Goal: Task Accomplishment & Management: Manage account settings

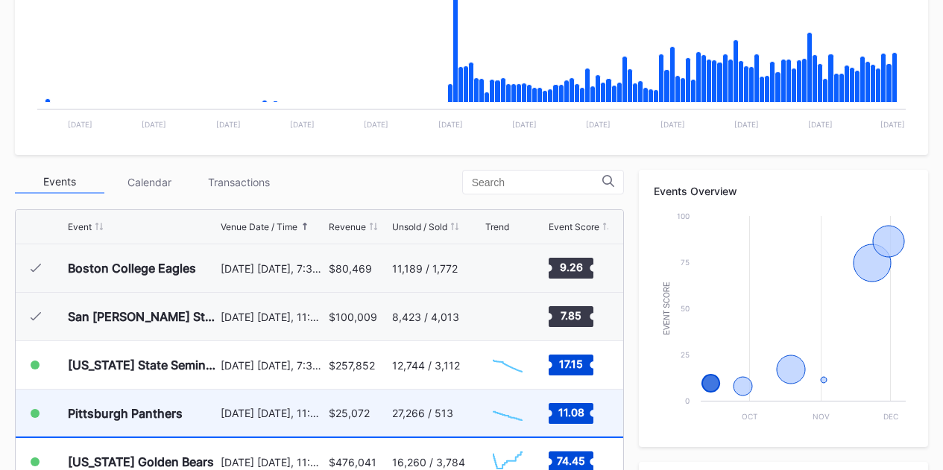
scroll to position [522, 0]
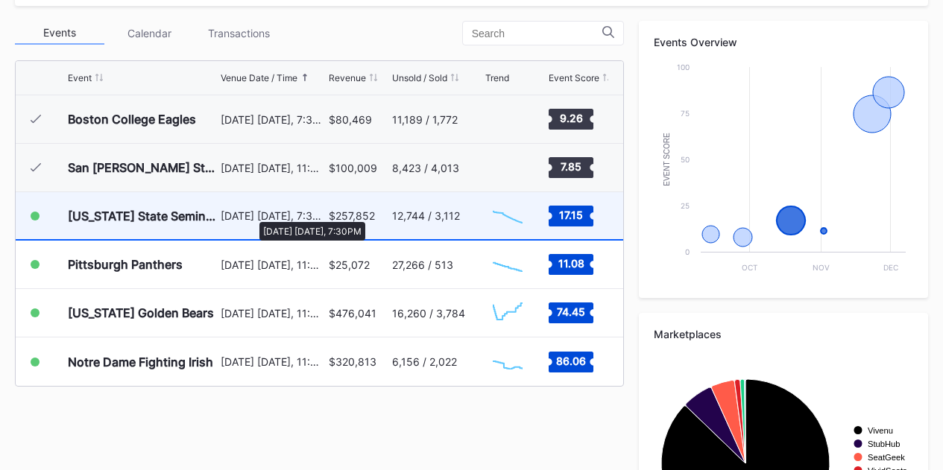
click at [252, 215] on div "[DATE] [DATE], 7:30PM" at bounding box center [273, 215] width 104 height 13
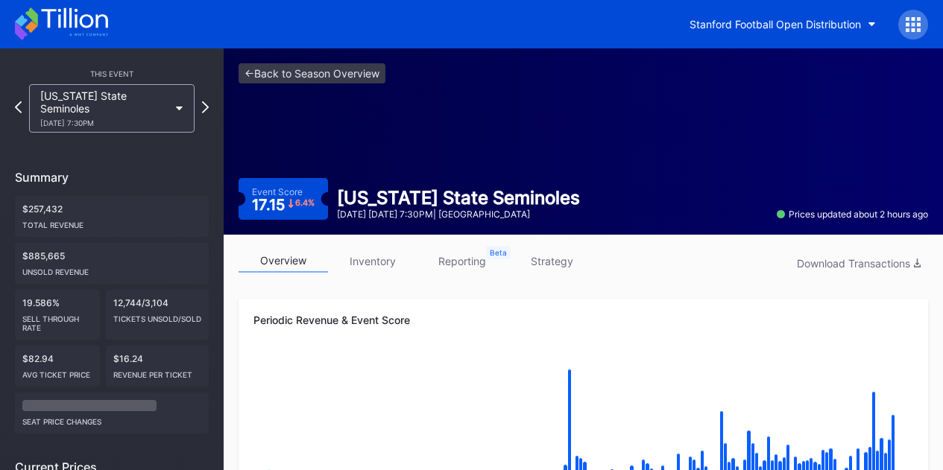
click at [378, 258] on link "inventory" at bounding box center [372, 261] width 89 height 23
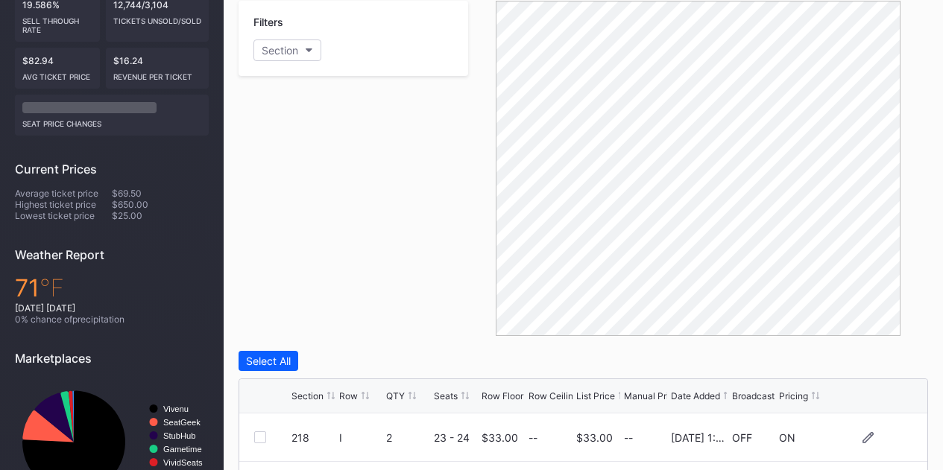
scroll to position [149, 0]
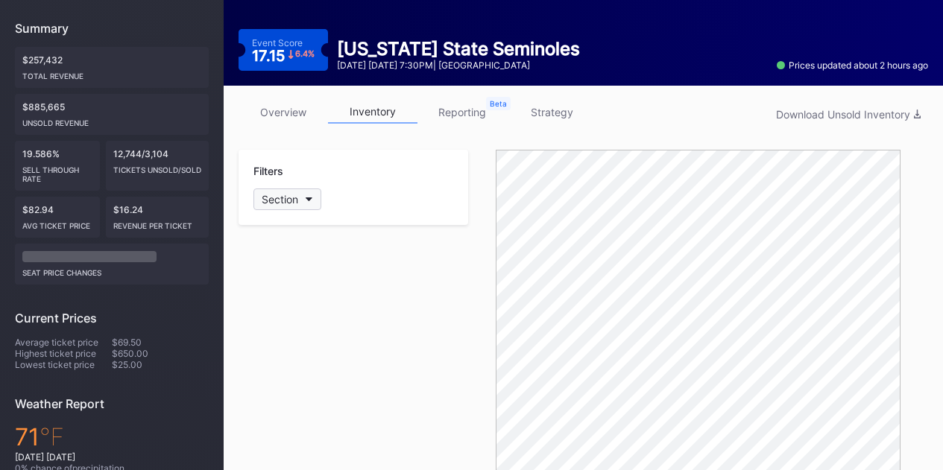
click at [289, 190] on button "Section" at bounding box center [287, 200] width 68 height 22
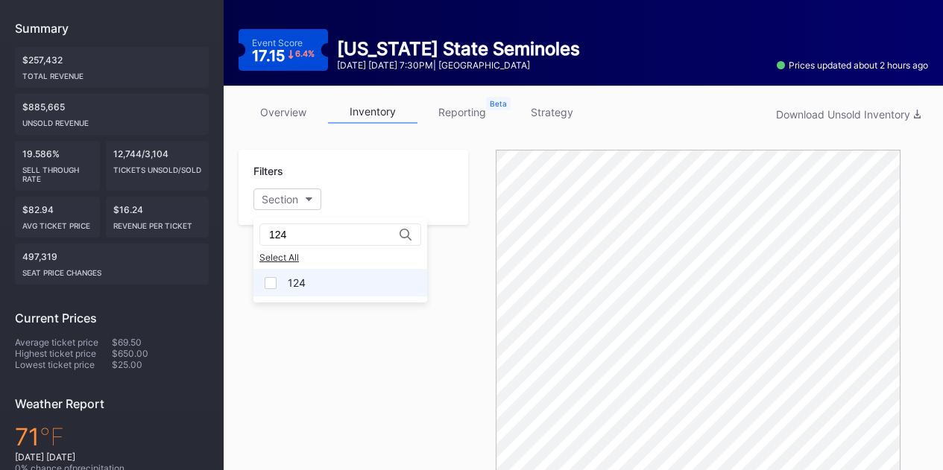
type input "124"
click at [274, 280] on div at bounding box center [271, 283] width 12 height 12
click at [373, 323] on div "Filters 1 Selected" at bounding box center [352, 317] width 229 height 335
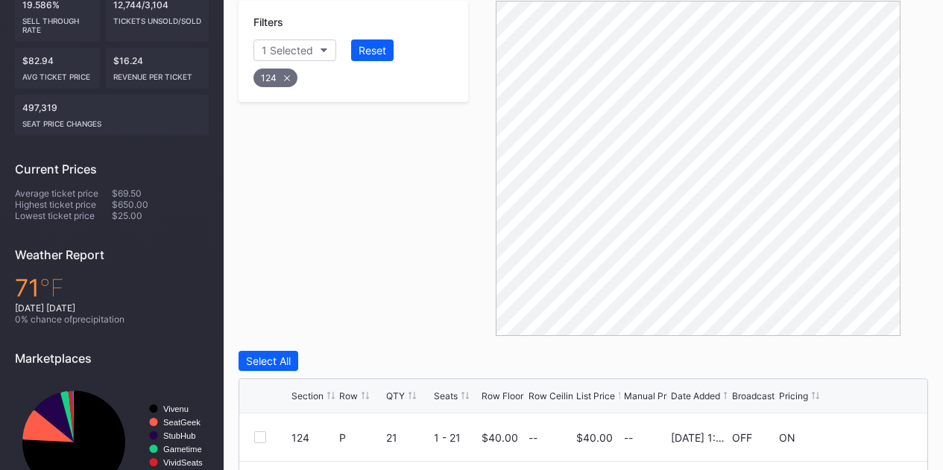
scroll to position [447, 0]
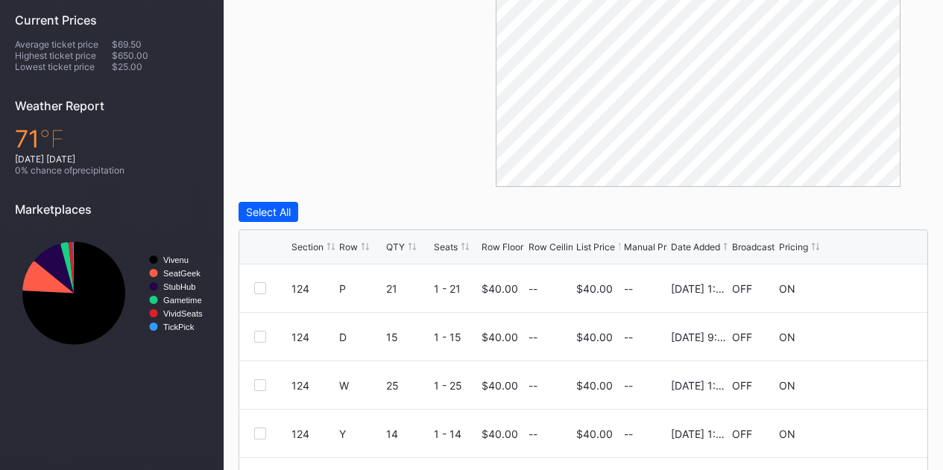
click at [354, 244] on div "Row" at bounding box center [348, 246] width 19 height 11
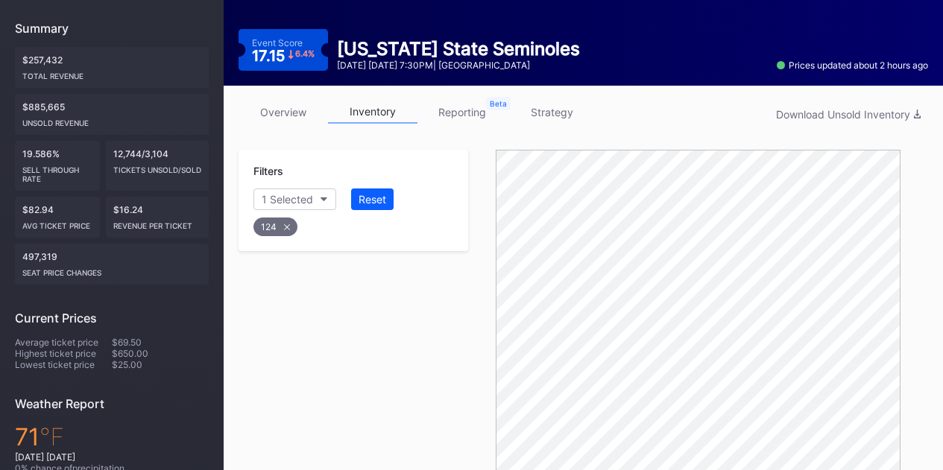
scroll to position [75, 0]
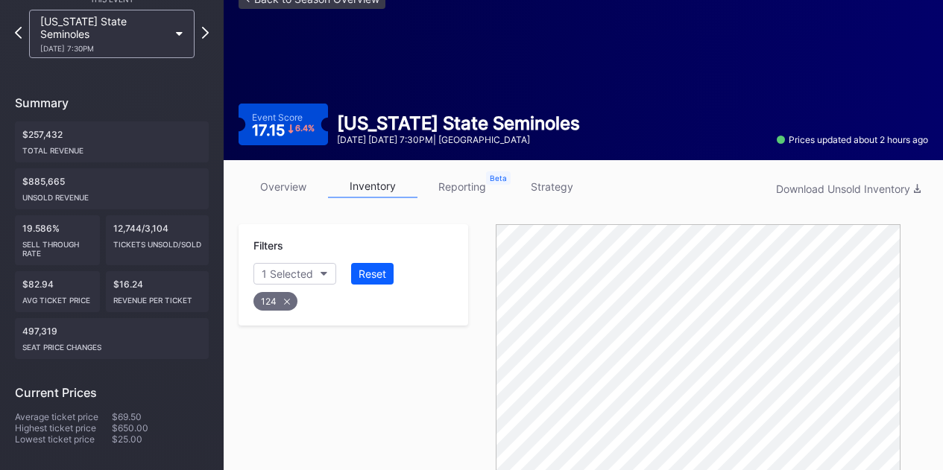
click at [553, 190] on link "strategy" at bounding box center [551, 186] width 89 height 23
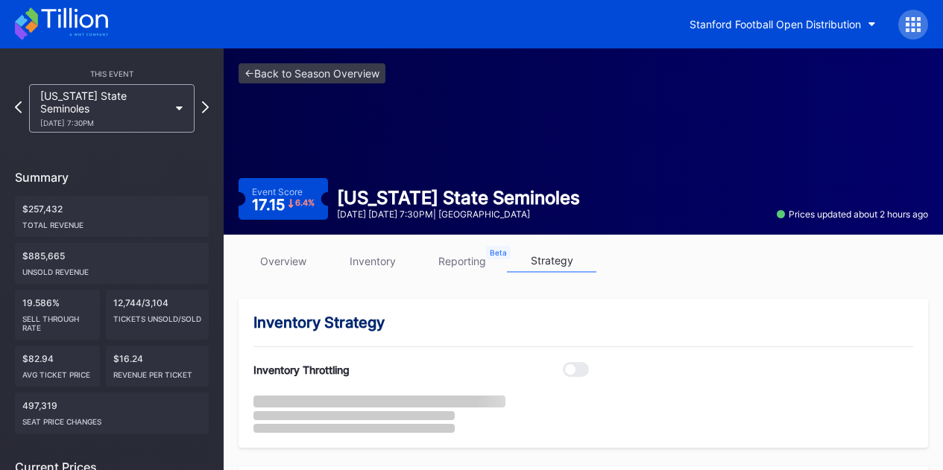
scroll to position [149, 0]
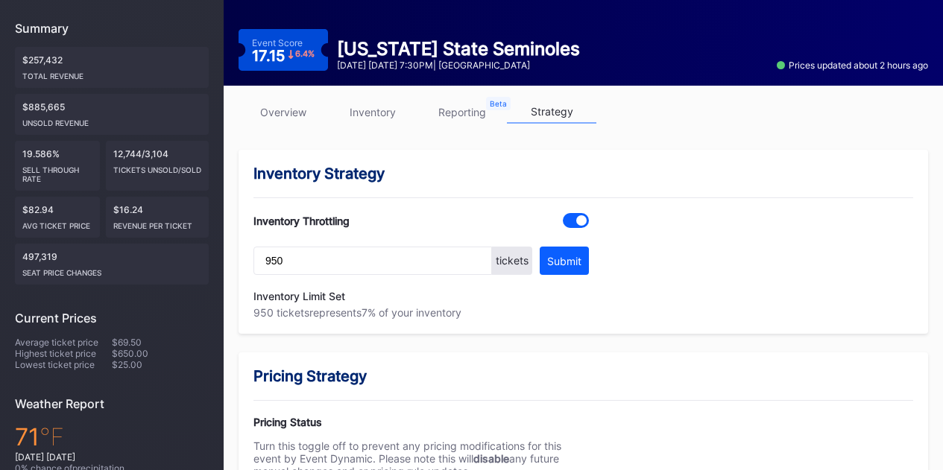
click at [367, 107] on link "inventory" at bounding box center [372, 112] width 89 height 23
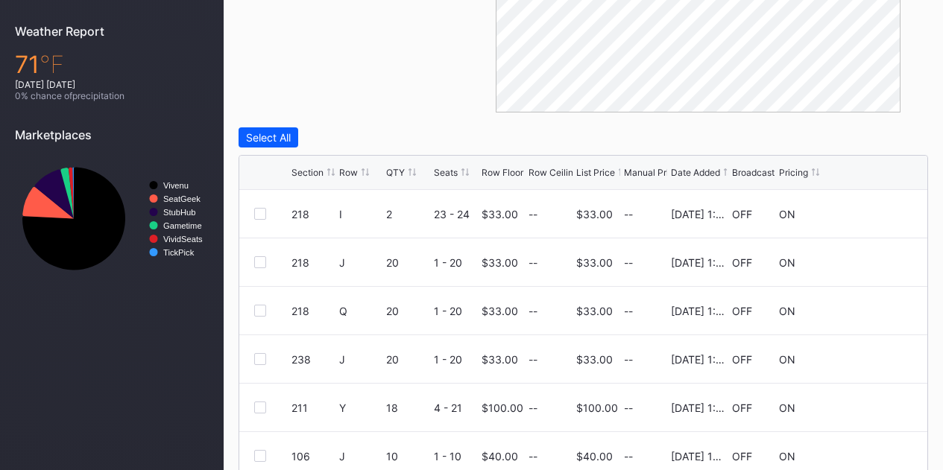
scroll to position [298, 0]
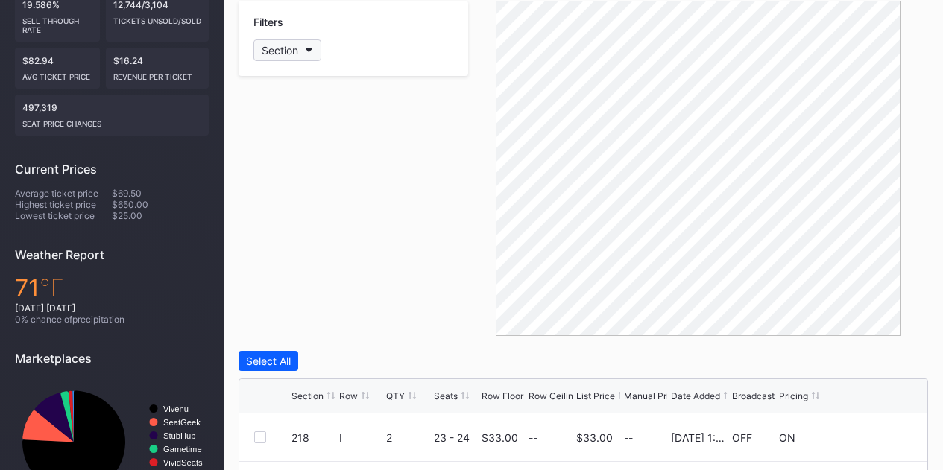
click at [278, 45] on div "Section" at bounding box center [280, 50] width 37 height 13
type input "123"
click at [274, 135] on div at bounding box center [271, 134] width 12 height 12
click at [325, 193] on div "Filters 1 Selected" at bounding box center [352, 168] width 229 height 335
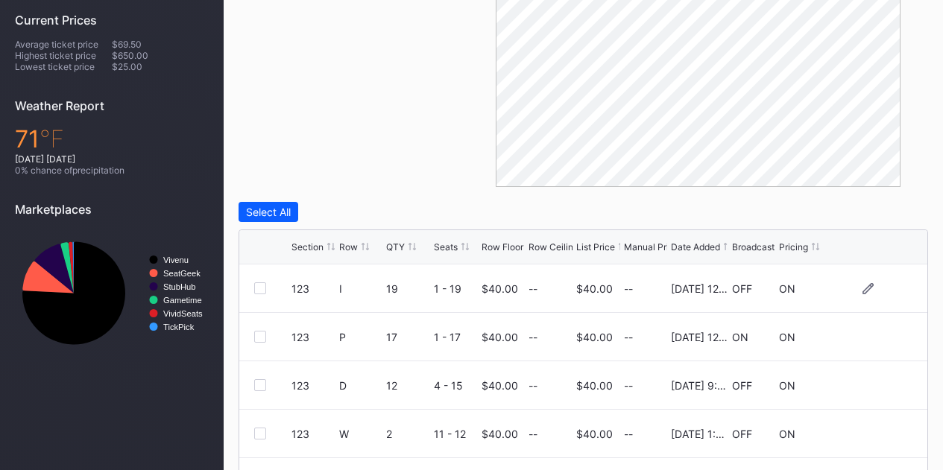
scroll to position [522, 0]
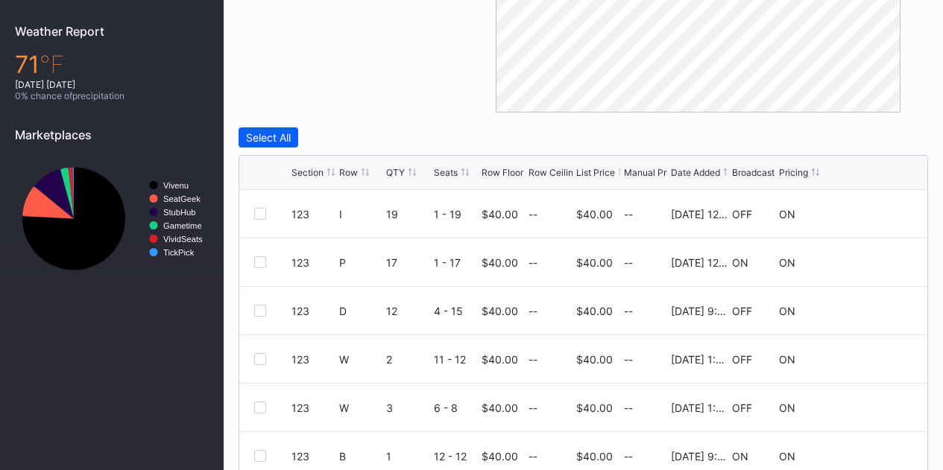
click at [344, 175] on div "Row" at bounding box center [348, 172] width 19 height 11
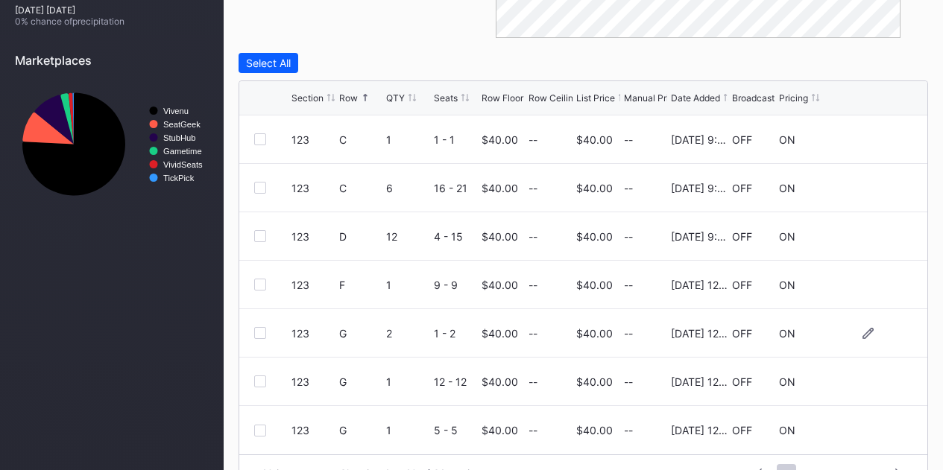
scroll to position [632, 0]
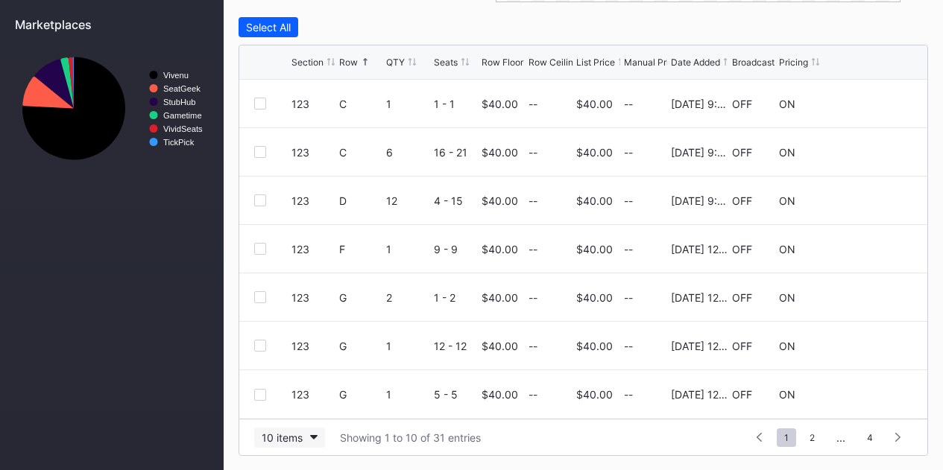
click at [290, 438] on div "10 items" at bounding box center [282, 437] width 41 height 13
click at [306, 403] on div "200 items" at bounding box center [289, 399] width 48 height 13
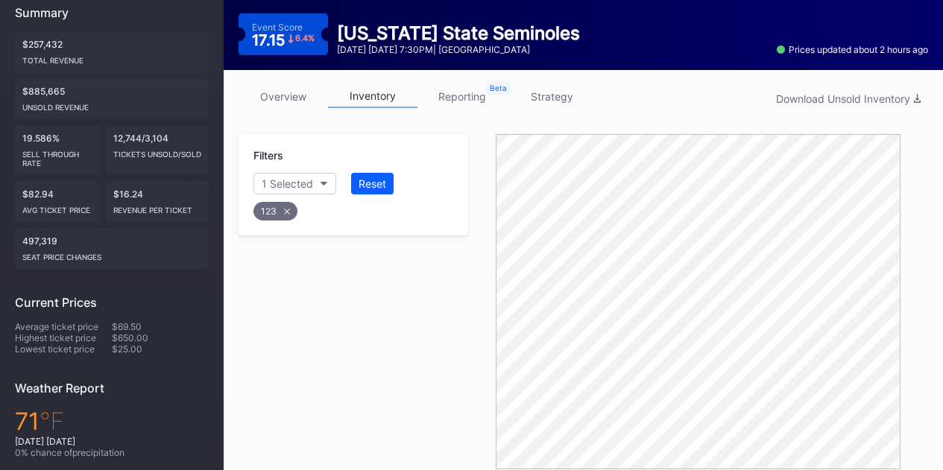
scroll to position [139, 0]
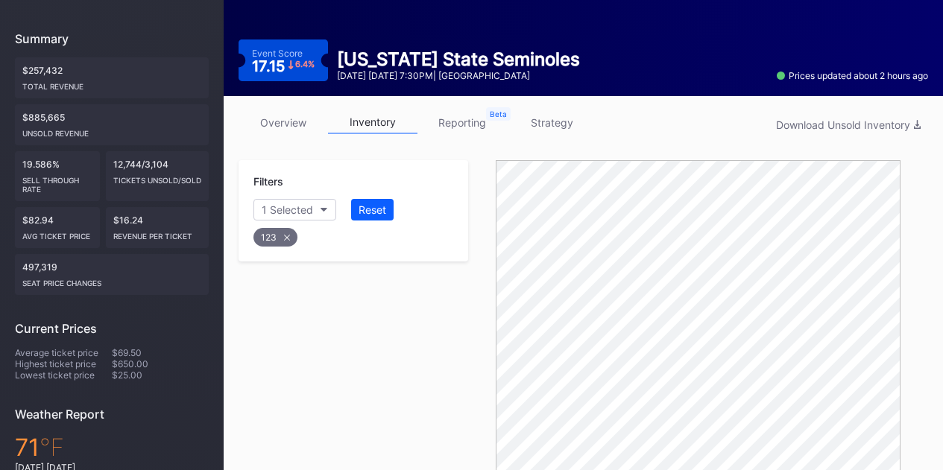
click at [547, 115] on link "strategy" at bounding box center [551, 122] width 89 height 23
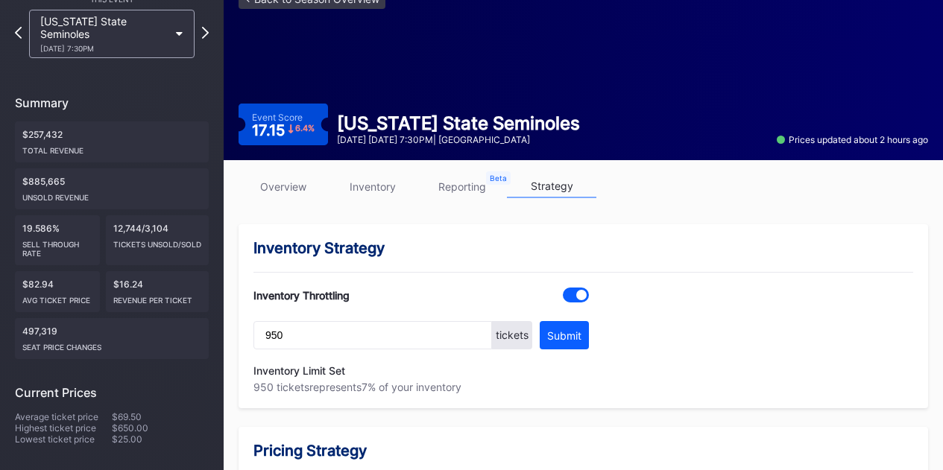
scroll to position [149, 0]
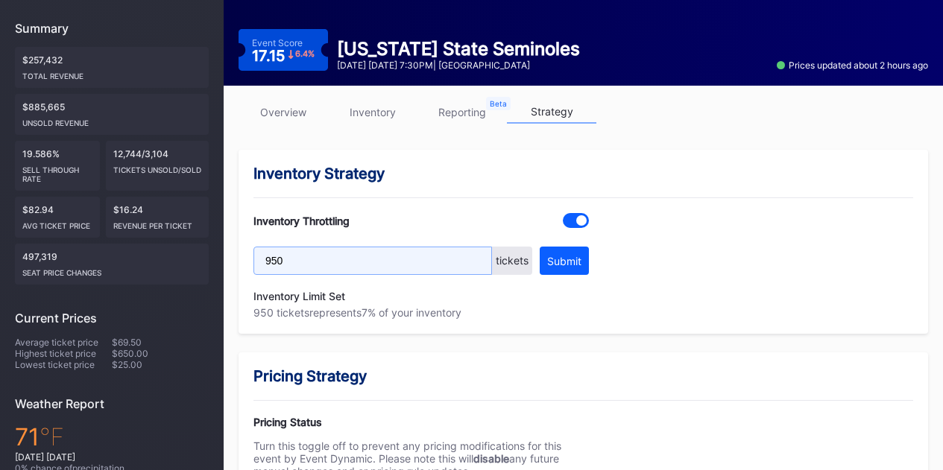
drag, startPoint x: 285, startPoint y: 262, endPoint x: 259, endPoint y: 260, distance: 26.9
click at [259, 260] on input "950" at bounding box center [372, 261] width 238 height 28
click at [278, 262] on input "1450" at bounding box center [372, 261] width 238 height 28
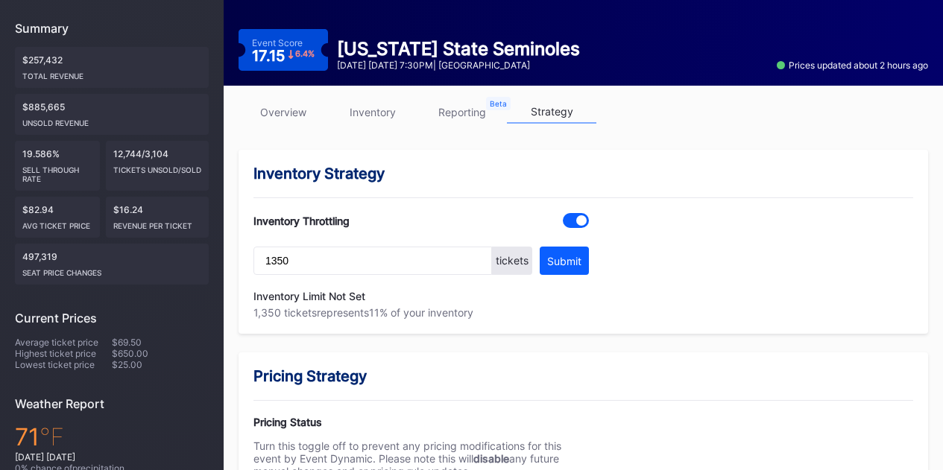
click at [411, 290] on div "Inventory Limit Not Set" at bounding box center [420, 296] width 335 height 13
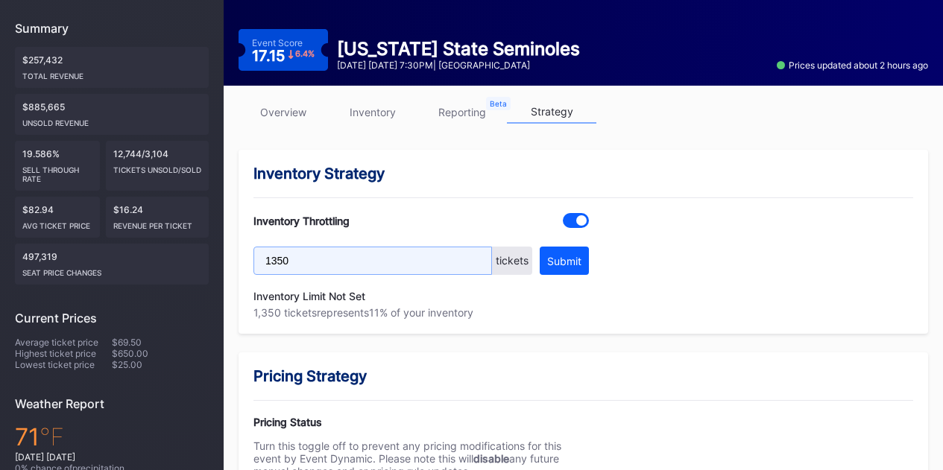
click at [401, 265] on input "1350" at bounding box center [372, 261] width 238 height 28
click at [272, 260] on input "1350" at bounding box center [372, 261] width 238 height 28
click at [330, 262] on input "1250" at bounding box center [372, 261] width 238 height 28
type input "1250"
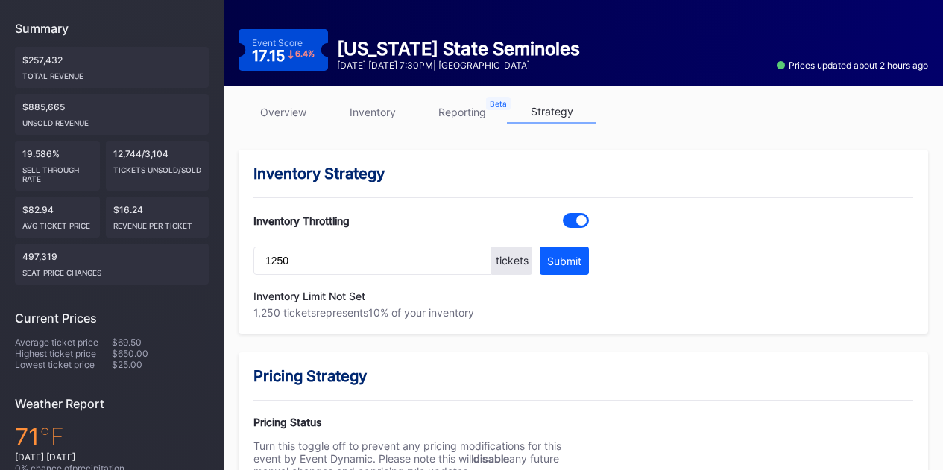
click at [379, 107] on link "inventory" at bounding box center [372, 112] width 89 height 23
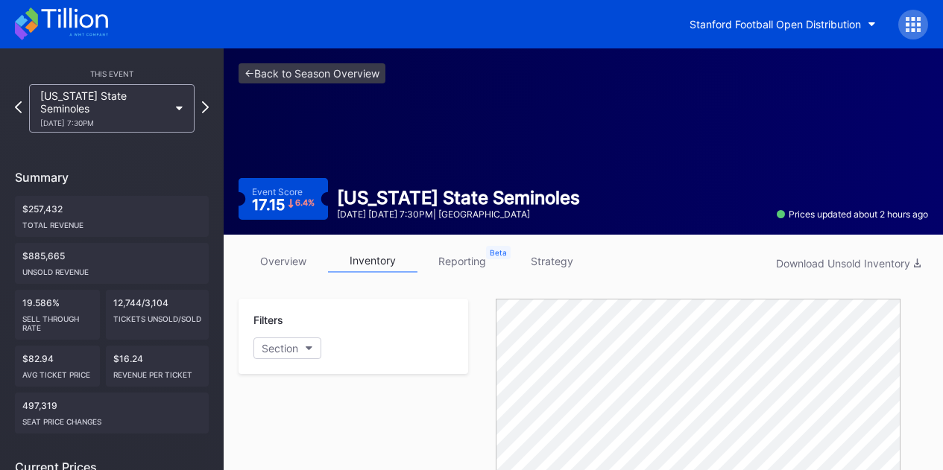
scroll to position [224, 0]
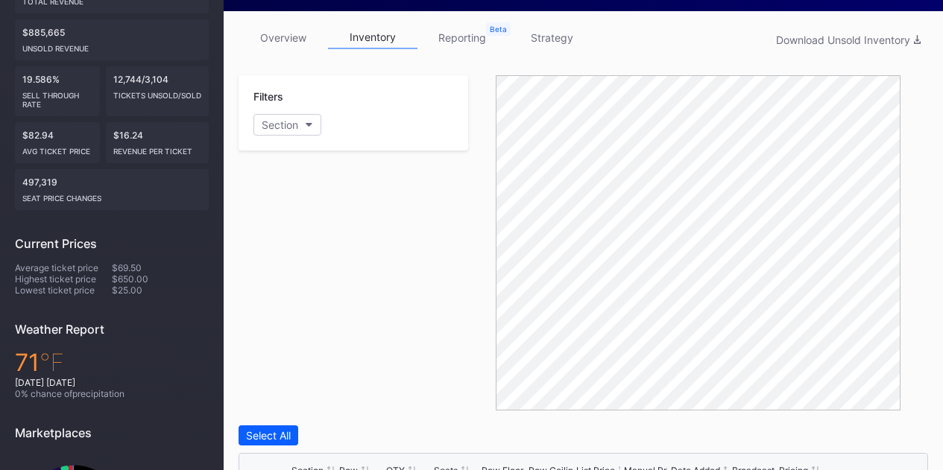
click at [286, 136] on div "Filters Section" at bounding box center [352, 112] width 229 height 75
click at [290, 127] on div "Section" at bounding box center [280, 124] width 37 height 13
type input "132"
click at [271, 206] on div at bounding box center [271, 209] width 12 height 12
click at [364, 259] on div "Filters 1 Selected" at bounding box center [352, 242] width 229 height 335
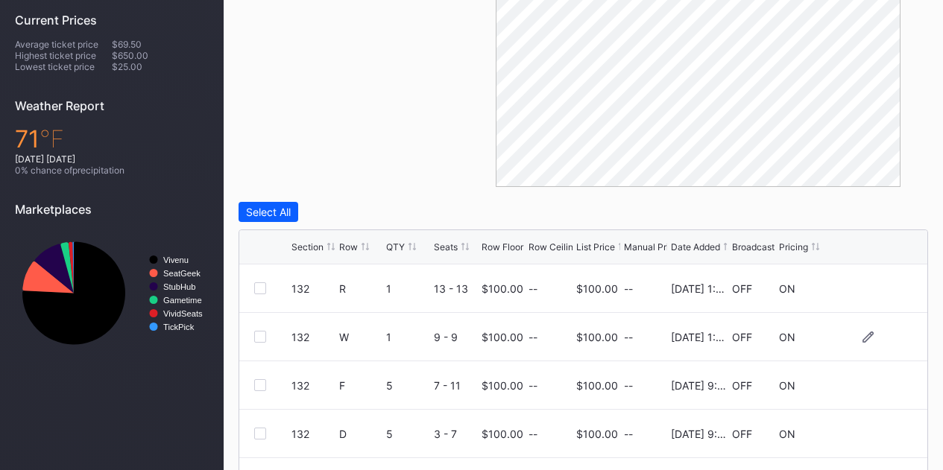
scroll to position [522, 0]
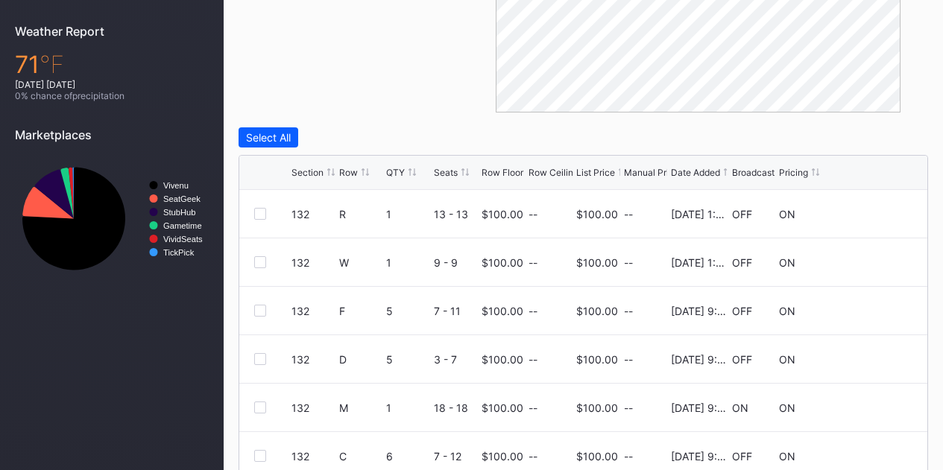
click at [348, 178] on div "Section Row QTY Seats Row Floor Row Ceiling List Price Manual Price Date Added …" at bounding box center [583, 173] width 688 height 34
click at [348, 174] on div "Row" at bounding box center [348, 172] width 19 height 11
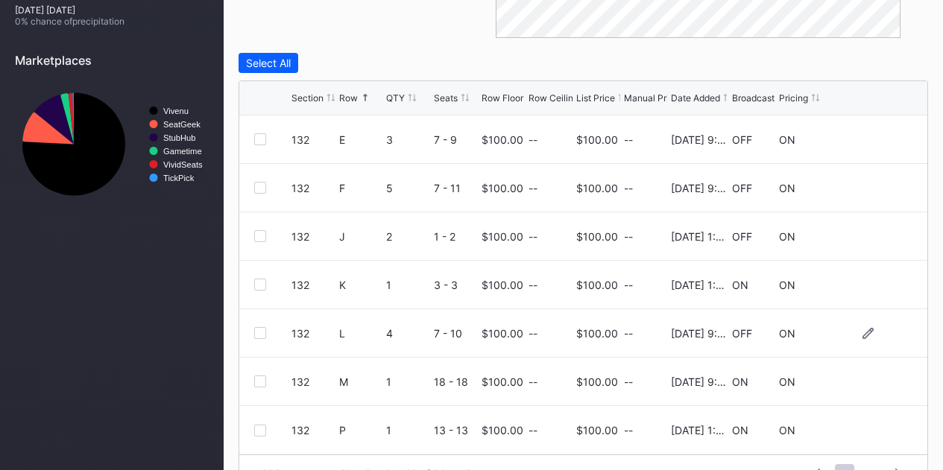
scroll to position [632, 0]
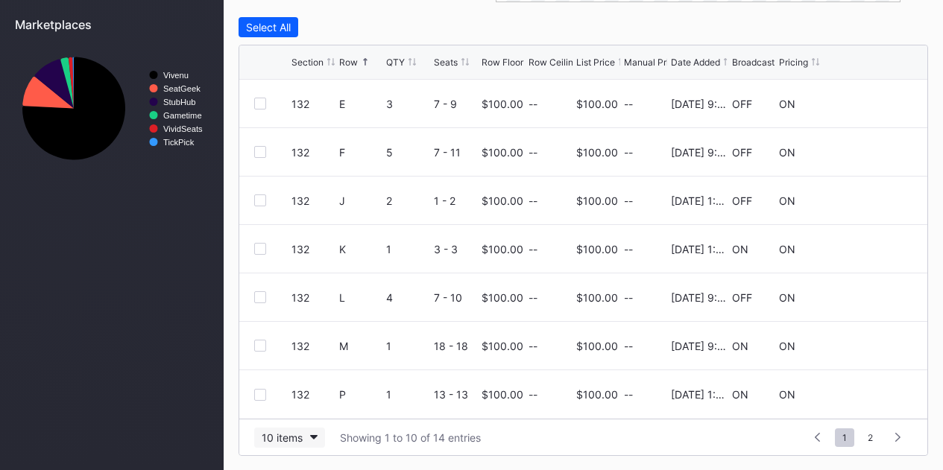
click at [293, 436] on div "10 items" at bounding box center [282, 437] width 41 height 13
click at [302, 402] on div "200 items" at bounding box center [289, 399] width 48 height 13
click at [347, 64] on div "Row" at bounding box center [348, 62] width 19 height 11
click at [348, 58] on div "Row" at bounding box center [348, 62] width 19 height 11
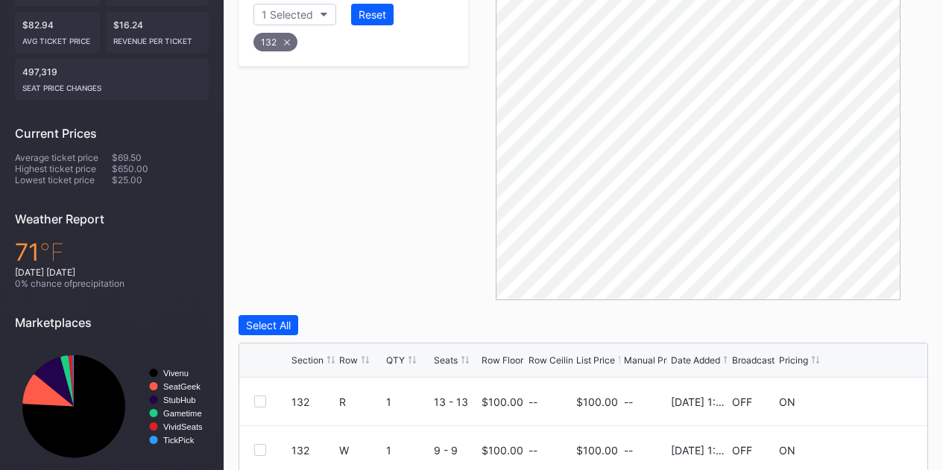
scroll to position [110, 0]
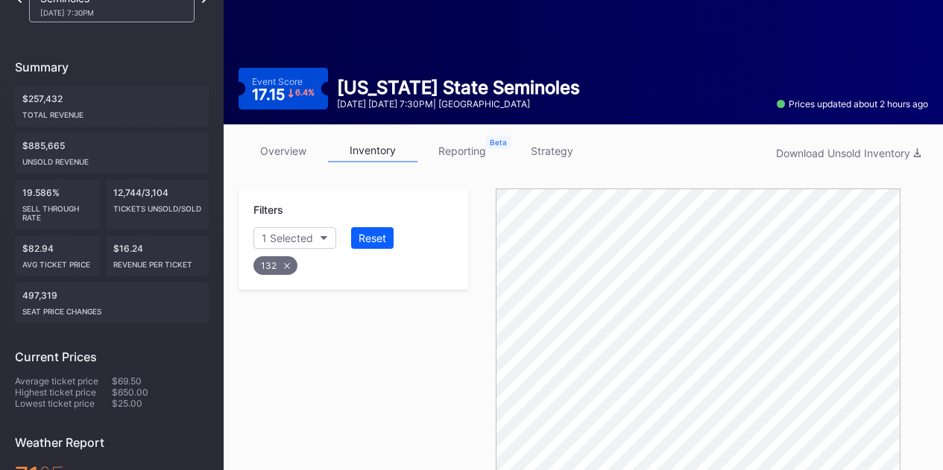
click at [273, 265] on div "132" at bounding box center [275, 265] width 44 height 19
click at [286, 241] on div "Section" at bounding box center [280, 238] width 37 height 13
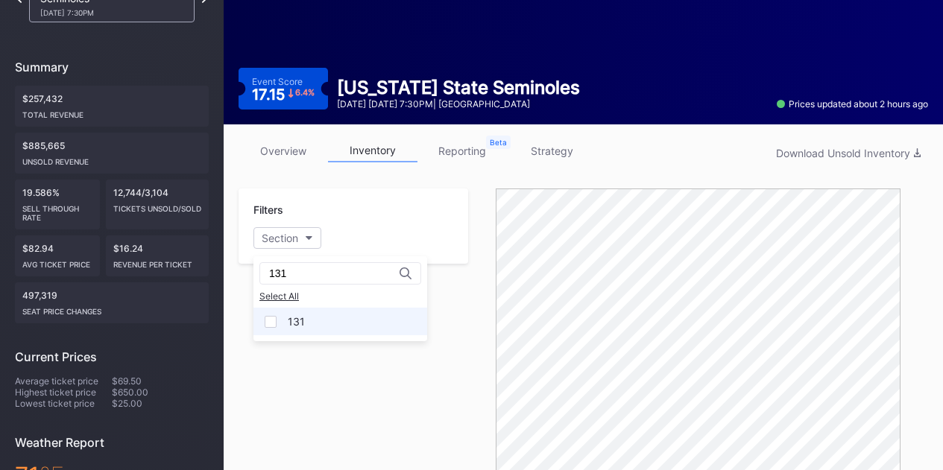
type input "131"
click at [268, 325] on div at bounding box center [271, 322] width 12 height 12
click at [367, 367] on div "Filters 1 Selected" at bounding box center [352, 356] width 229 height 335
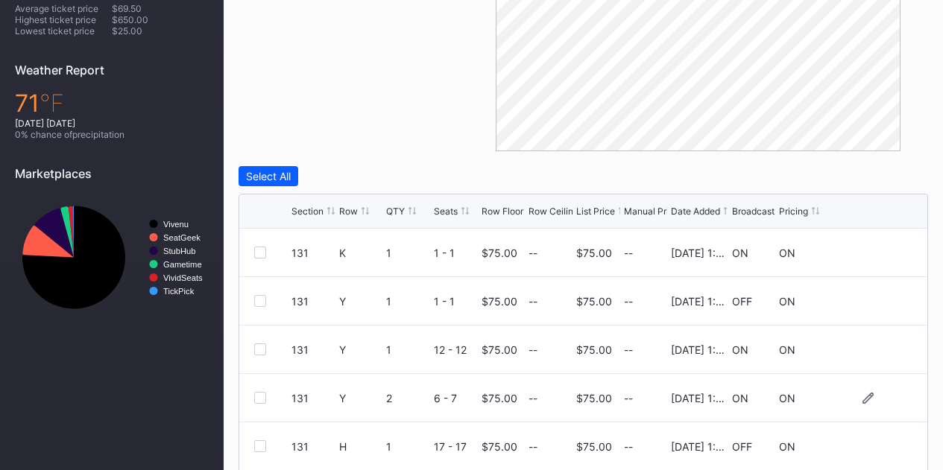
scroll to position [632, 0]
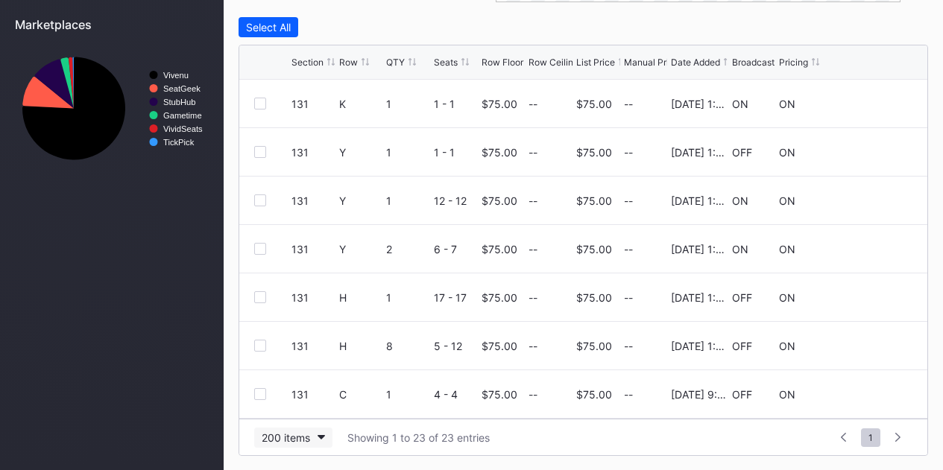
click at [297, 432] on div "200 items" at bounding box center [286, 437] width 48 height 13
click at [356, 57] on div "Row" at bounding box center [348, 62] width 19 height 11
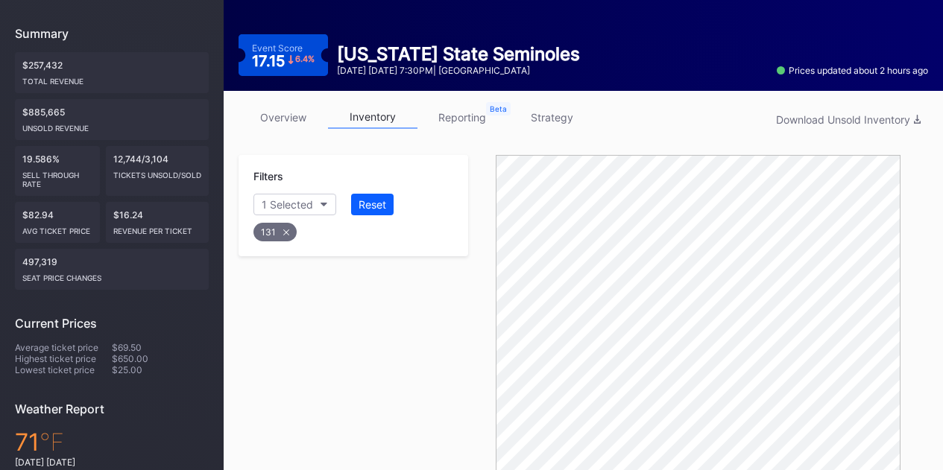
scroll to position [120, 0]
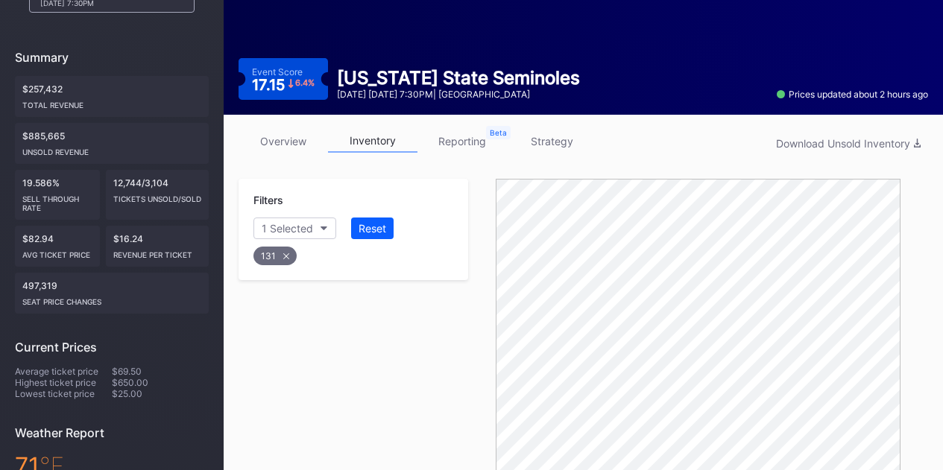
click at [564, 131] on link "strategy" at bounding box center [551, 141] width 89 height 23
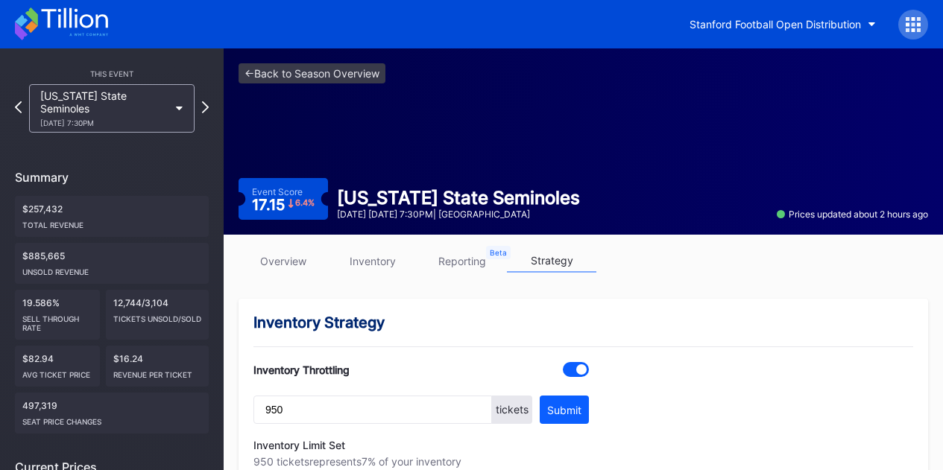
scroll to position [149, 0]
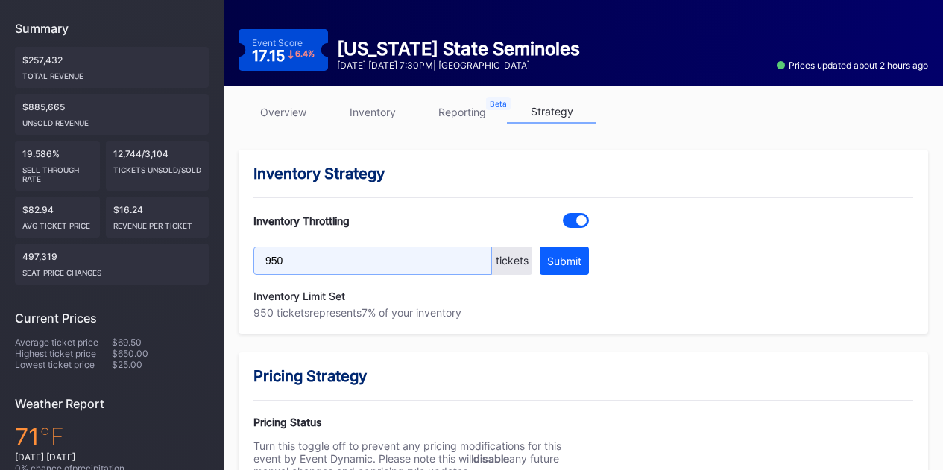
drag, startPoint x: 269, startPoint y: 261, endPoint x: 259, endPoint y: 259, distance: 9.8
click at [259, 259] on input "950" at bounding box center [372, 261] width 238 height 28
drag, startPoint x: 291, startPoint y: 262, endPoint x: 272, endPoint y: 260, distance: 19.4
click at [272, 260] on input "1450" at bounding box center [372, 261] width 238 height 28
drag, startPoint x: 290, startPoint y: 259, endPoint x: 270, endPoint y: 259, distance: 19.4
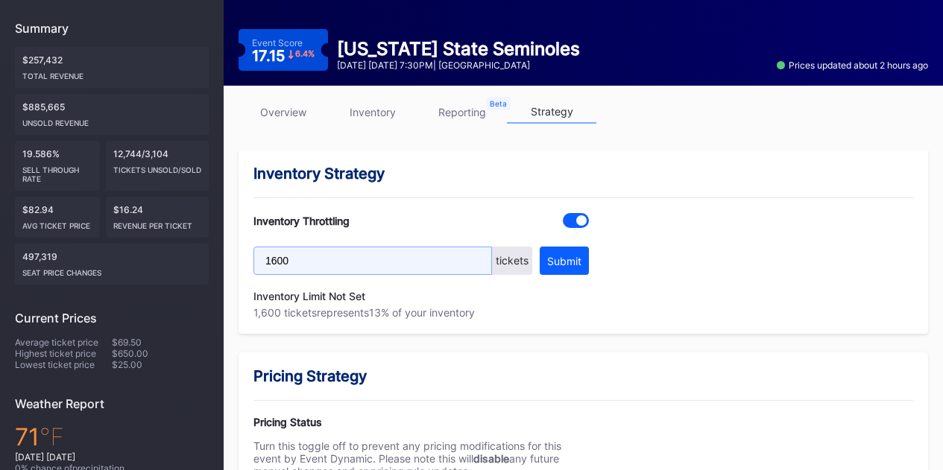
click at [270, 259] on input "1600" at bounding box center [372, 261] width 238 height 28
type input "1450"
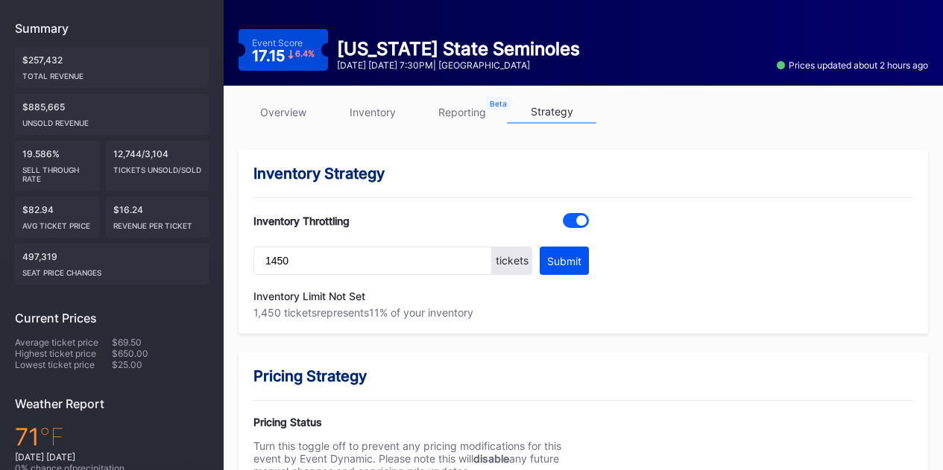
click at [555, 267] on div "Submit" at bounding box center [564, 261] width 34 height 13
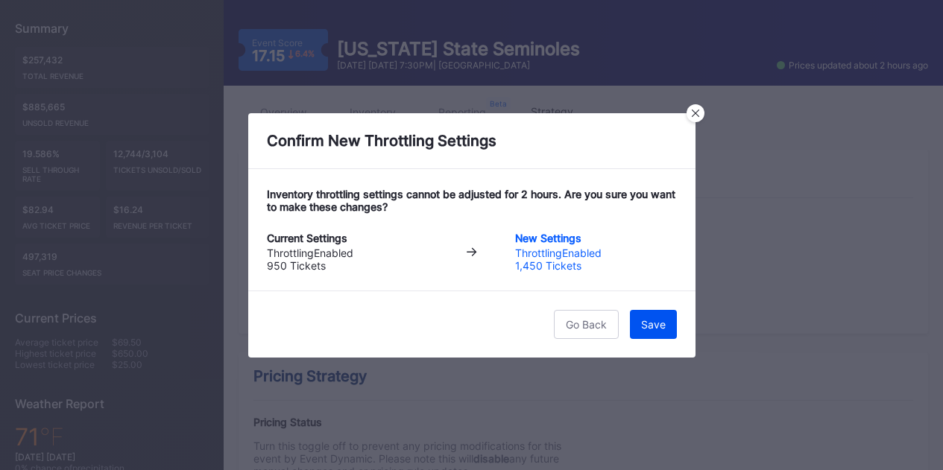
click at [654, 330] on div "Save" at bounding box center [653, 324] width 25 height 13
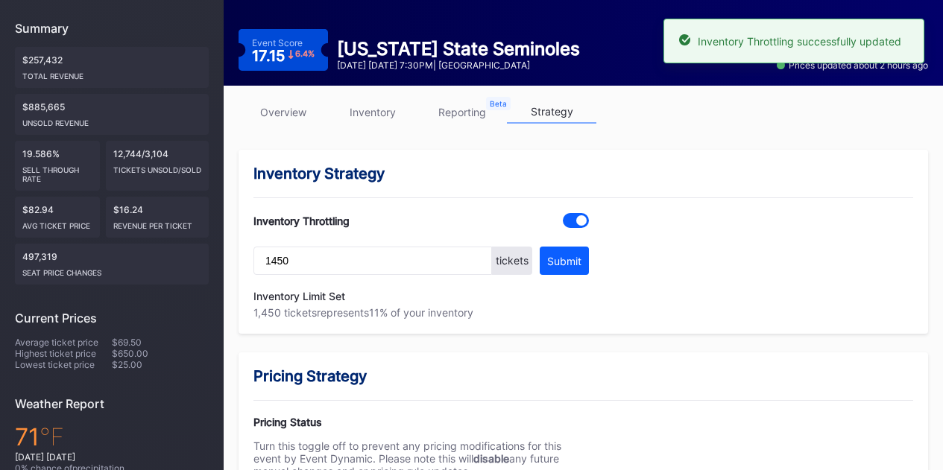
scroll to position [0, 0]
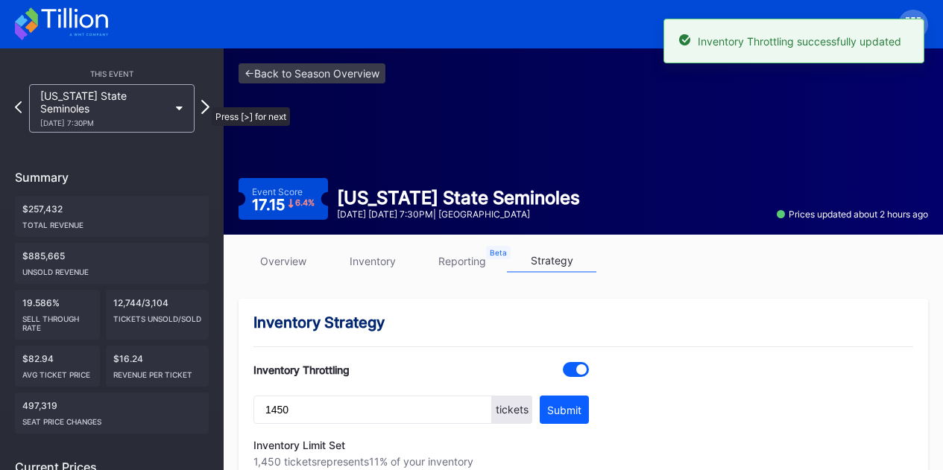
click at [204, 100] on icon at bounding box center [205, 107] width 8 height 14
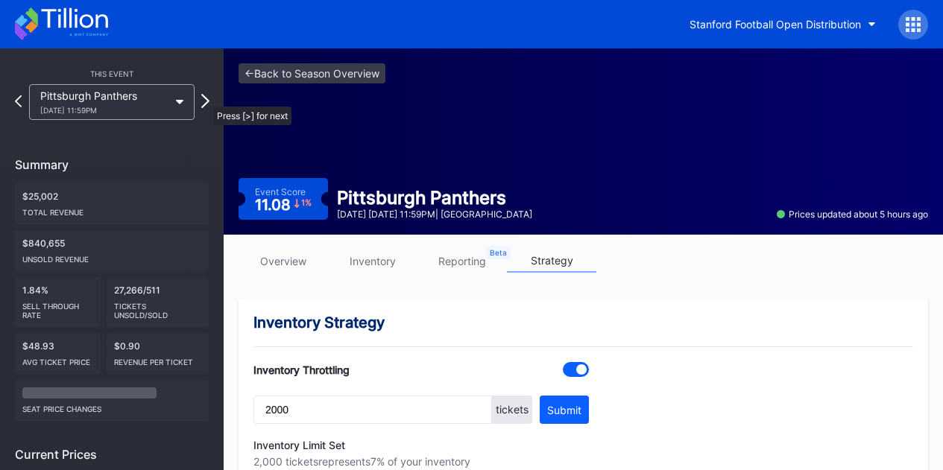
click at [206, 99] on icon at bounding box center [205, 101] width 8 height 14
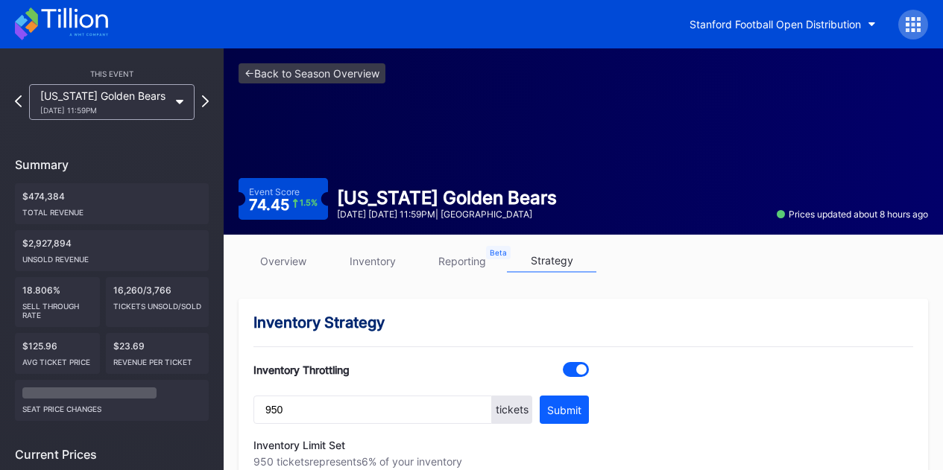
scroll to position [75, 0]
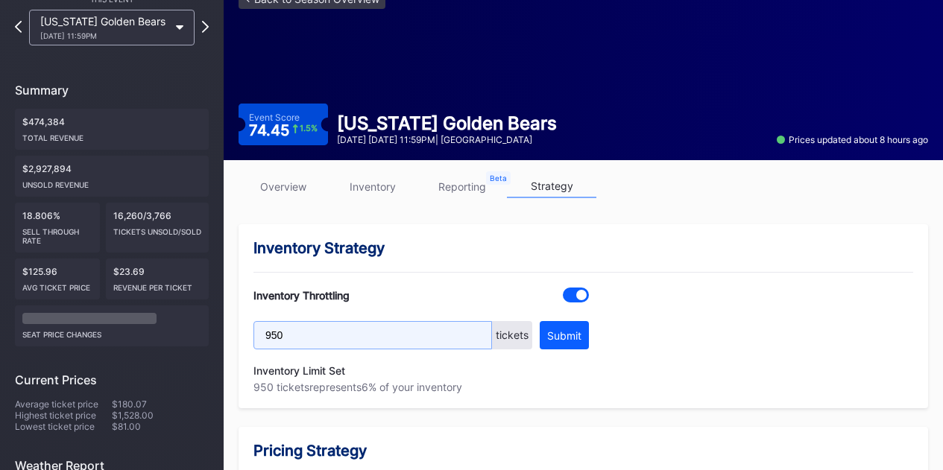
drag, startPoint x: 295, startPoint y: 337, endPoint x: 265, endPoint y: 338, distance: 29.8
click at [265, 338] on input "950" at bounding box center [372, 335] width 238 height 28
type input "1350"
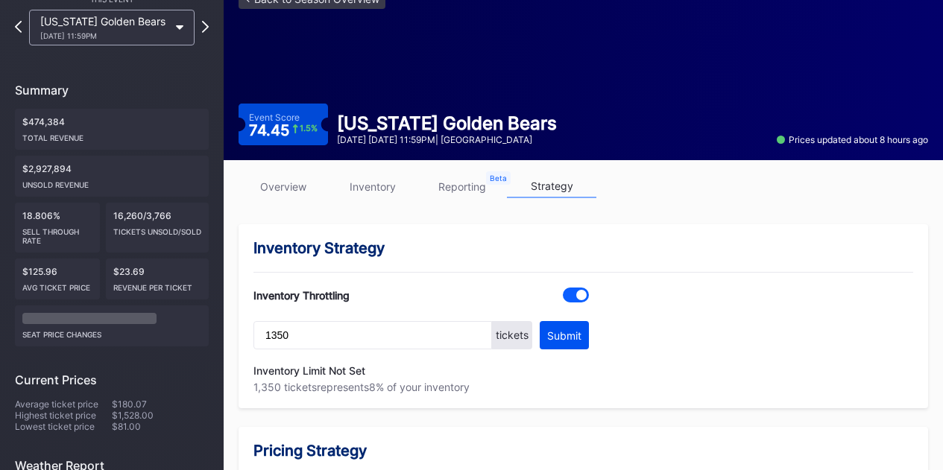
click at [560, 338] on div "Submit" at bounding box center [564, 335] width 34 height 13
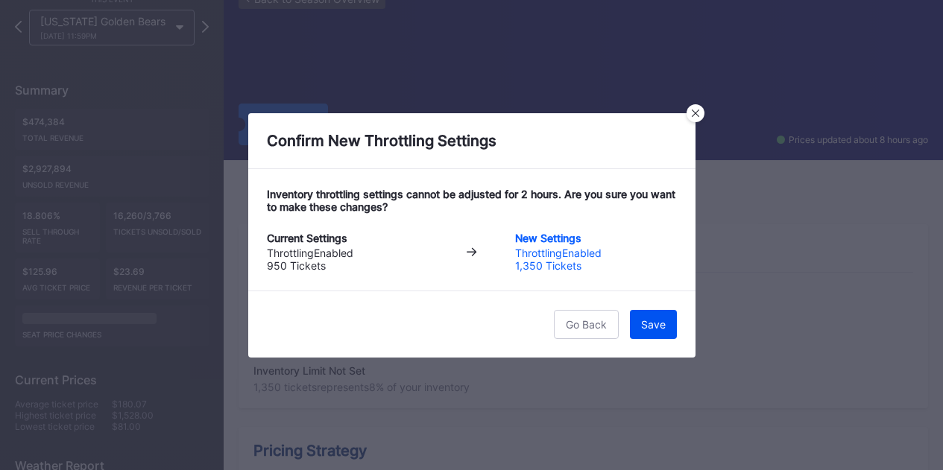
click at [645, 319] on div "Save" at bounding box center [653, 324] width 25 height 13
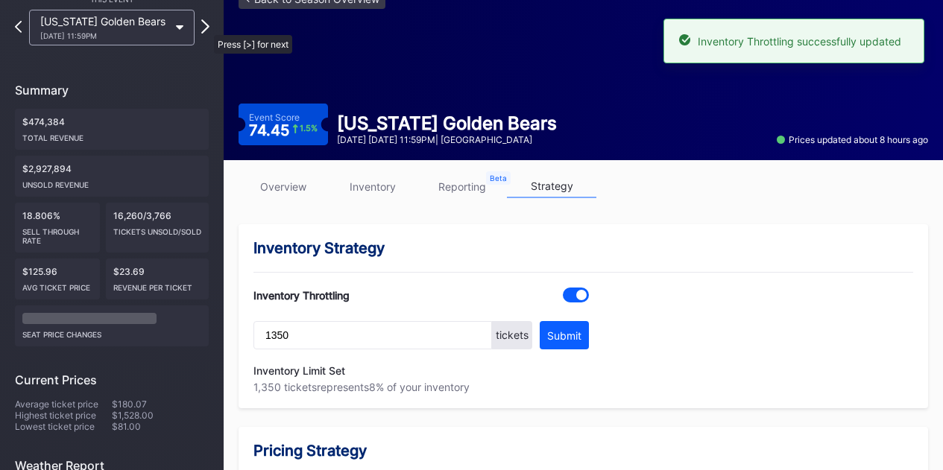
click at [206, 28] on icon at bounding box center [205, 26] width 8 height 14
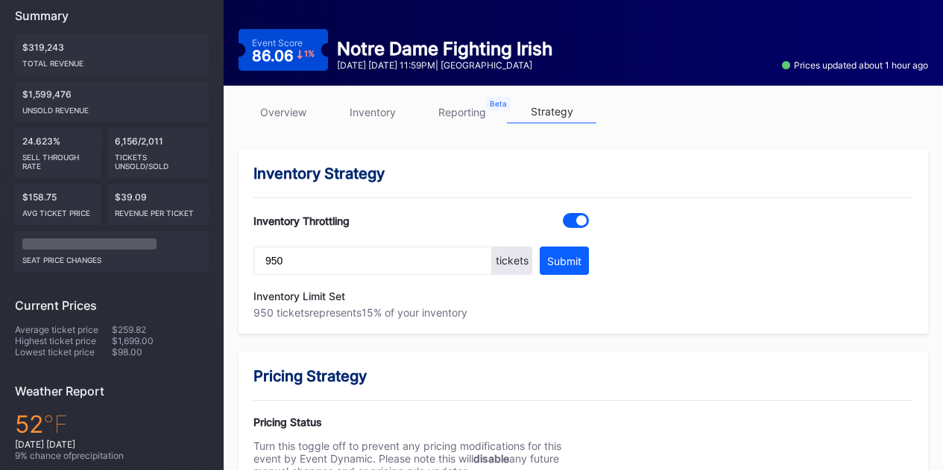
scroll to position [224, 0]
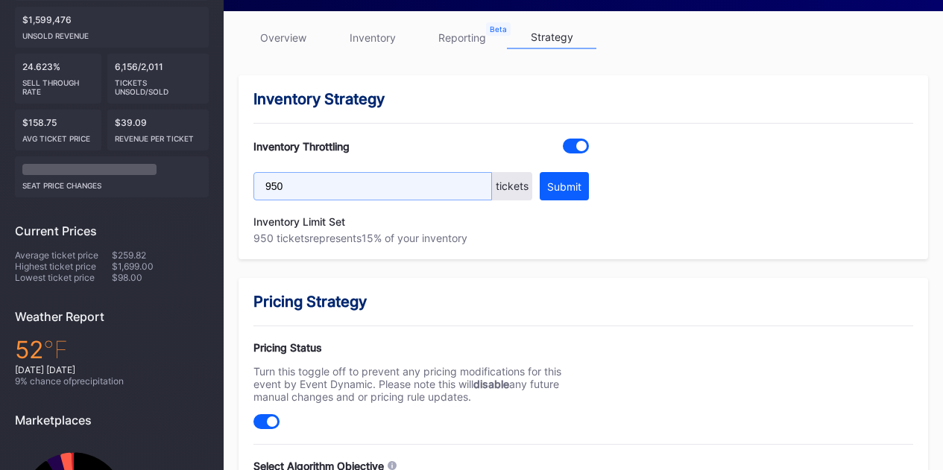
drag, startPoint x: 285, startPoint y: 187, endPoint x: 263, endPoint y: 184, distance: 21.8
click at [263, 184] on input "950" at bounding box center [372, 186] width 238 height 28
type input "1350"
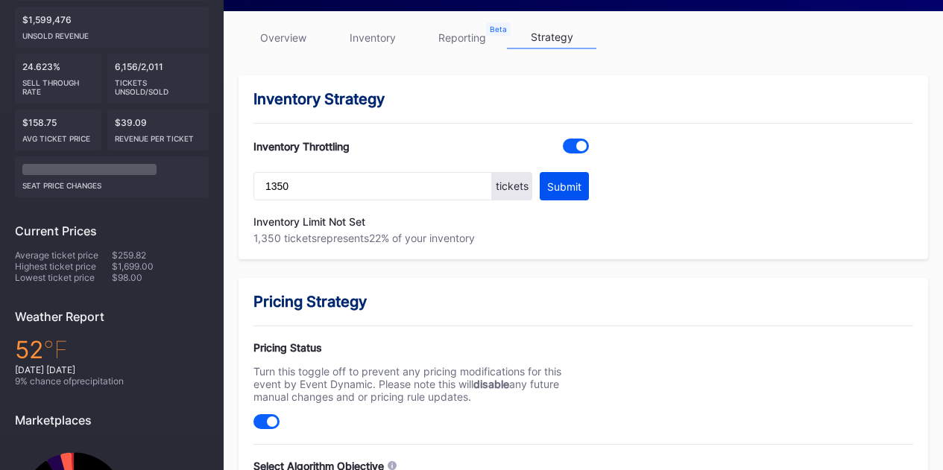
click at [586, 189] on button "Submit" at bounding box center [563, 186] width 49 height 28
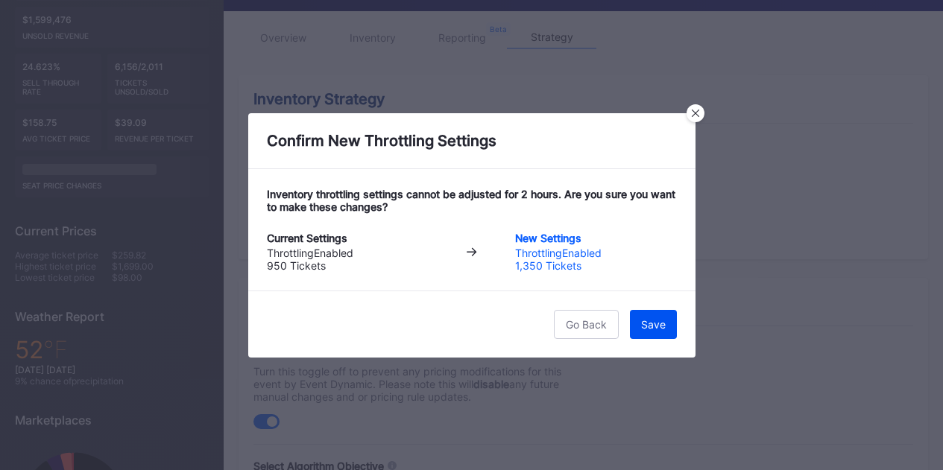
click at [655, 320] on div "Save" at bounding box center [653, 324] width 25 height 13
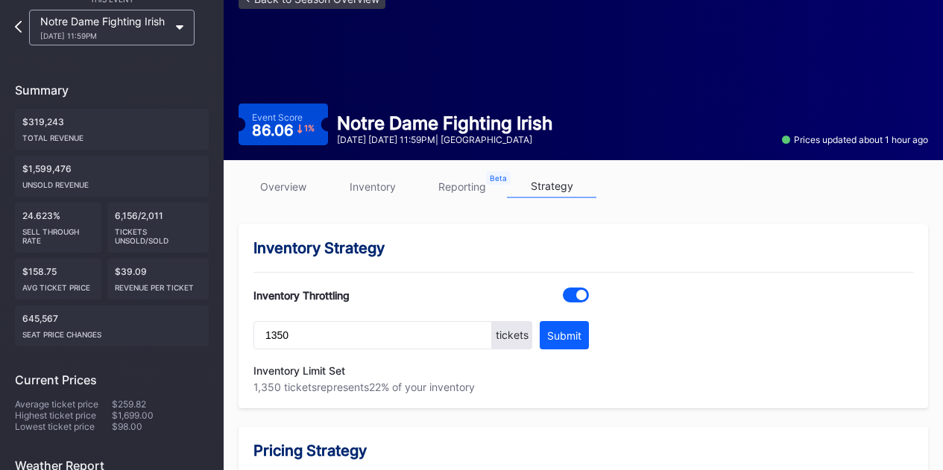
scroll to position [0, 0]
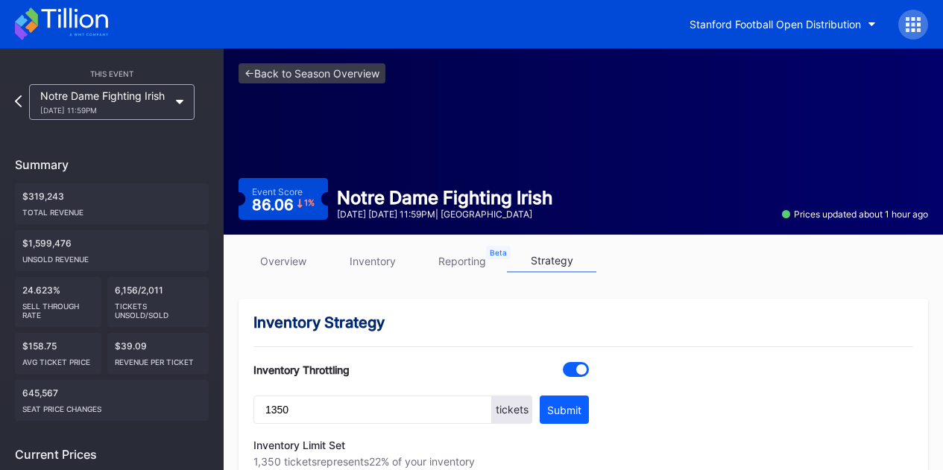
click at [92, 16] on icon at bounding box center [61, 23] width 93 height 33
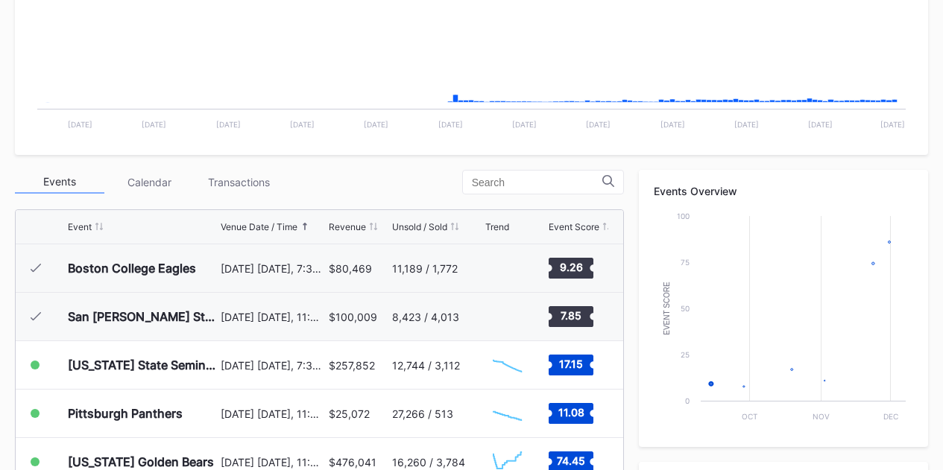
scroll to position [656, 0]
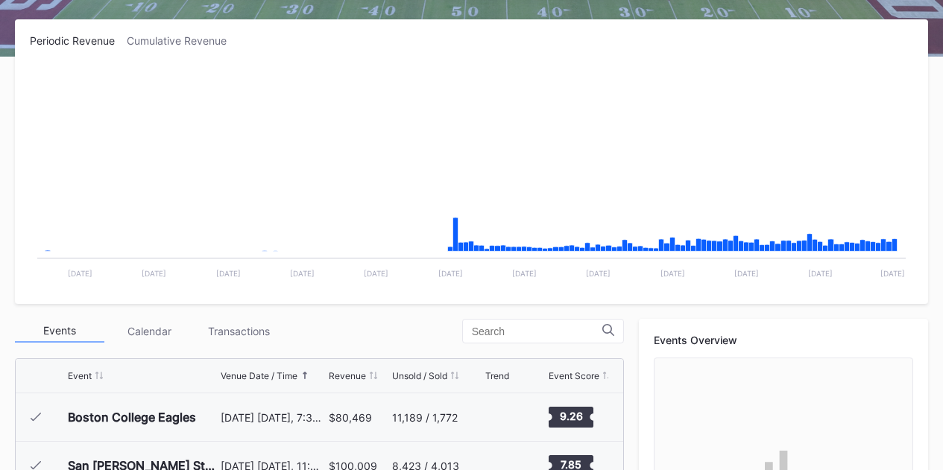
scroll to position [447, 0]
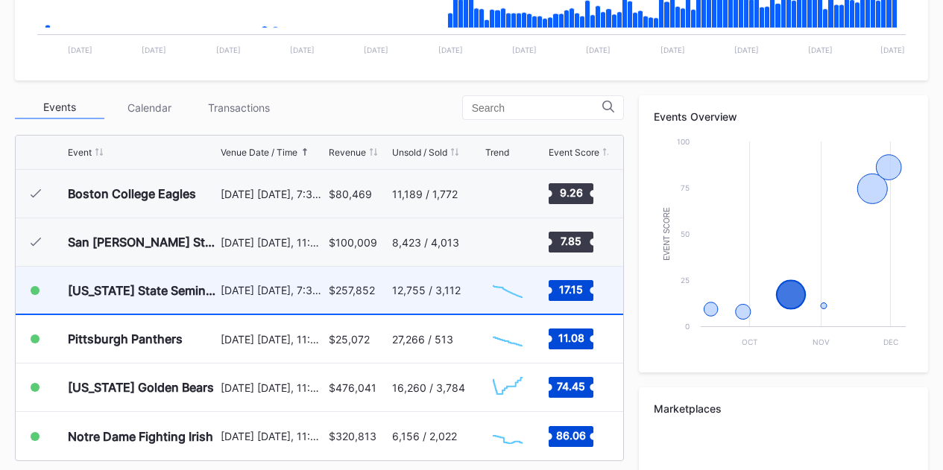
click at [166, 300] on div "[US_STATE] State Seminoles" at bounding box center [142, 290] width 149 height 47
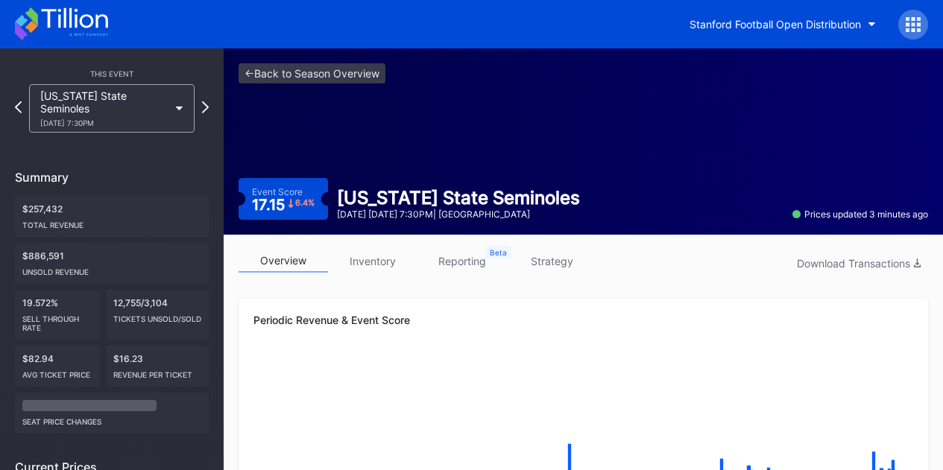
click at [558, 265] on link "strategy" at bounding box center [551, 261] width 89 height 23
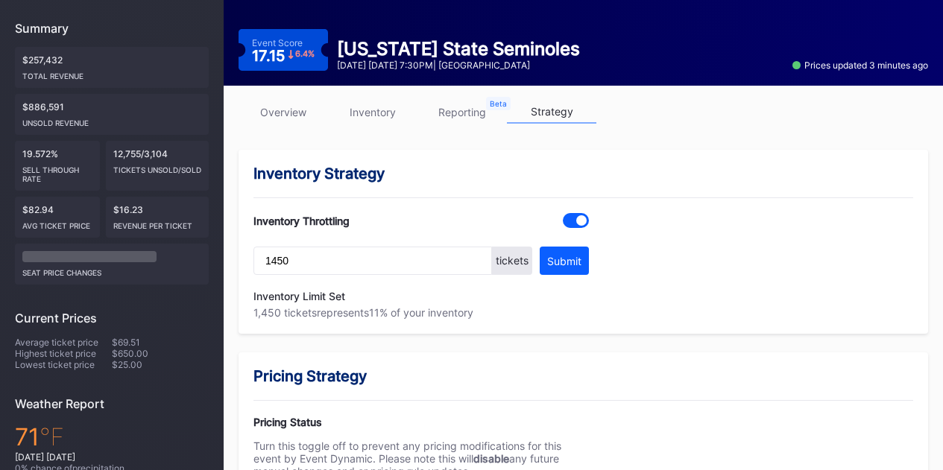
scroll to position [75, 0]
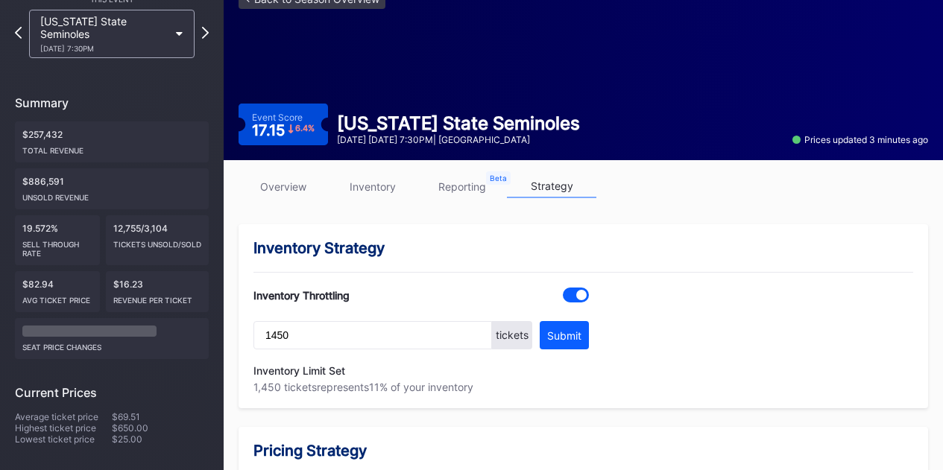
drag, startPoint x: 372, startPoint y: 188, endPoint x: 370, endPoint y: 203, distance: 15.7
click at [372, 188] on link "inventory" at bounding box center [372, 186] width 89 height 23
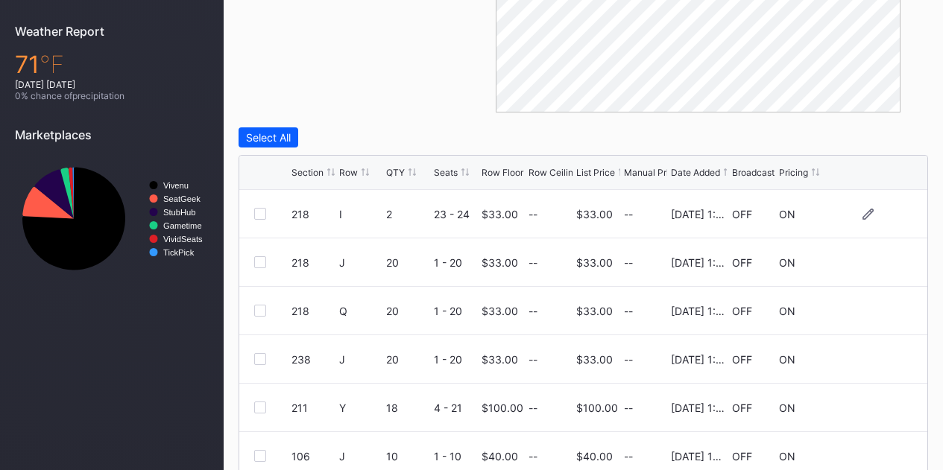
scroll to position [521, 0]
click at [758, 172] on div "Broadcast" at bounding box center [753, 173] width 42 height 11
click at [753, 171] on div "Broadcast" at bounding box center [753, 173] width 42 height 11
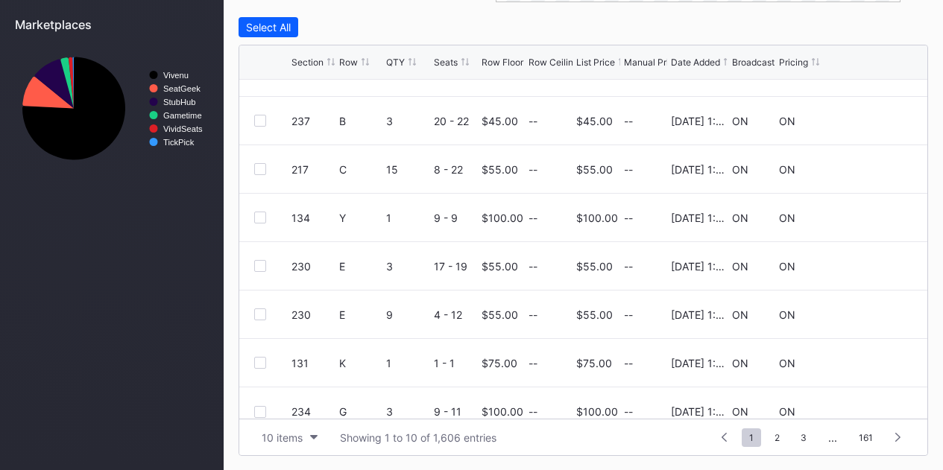
scroll to position [145, 0]
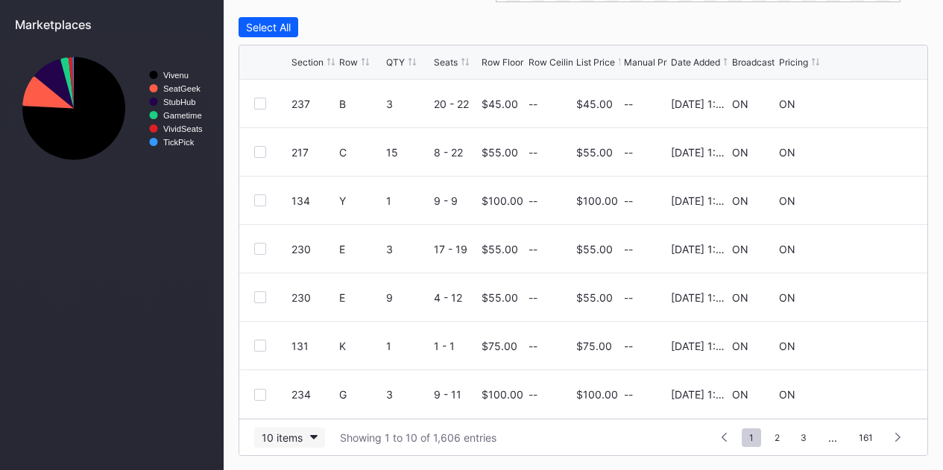
click at [272, 440] on div "10 items" at bounding box center [282, 437] width 41 height 13
click at [290, 405] on div "200 items" at bounding box center [289, 399] width 48 height 13
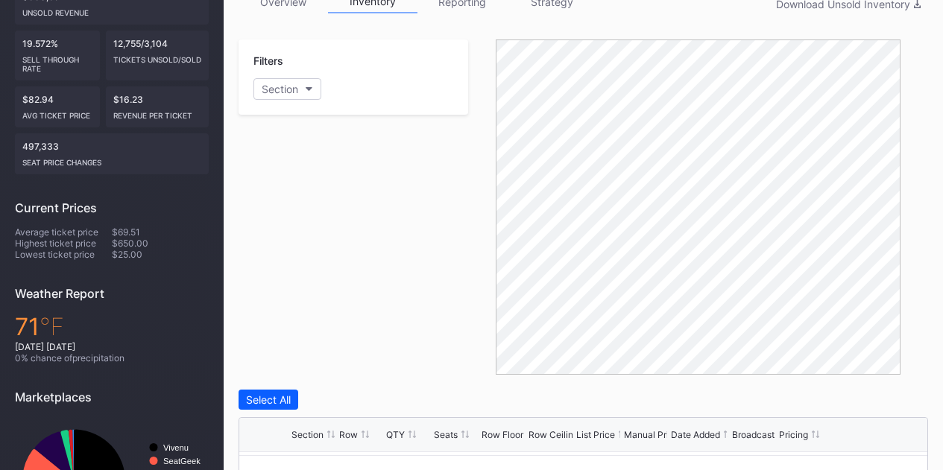
scroll to position [0, 0]
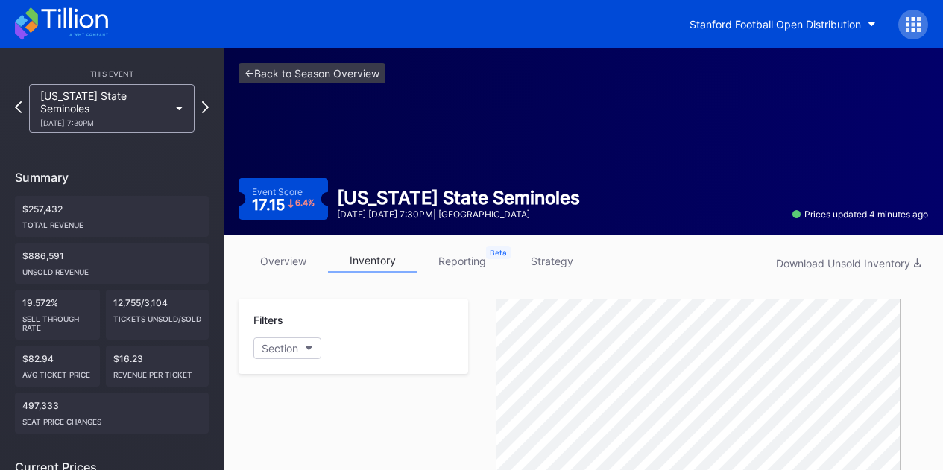
click at [118, 101] on div "Florida State Seminoles 10/18 Saturday 7:30PM" at bounding box center [104, 108] width 128 height 38
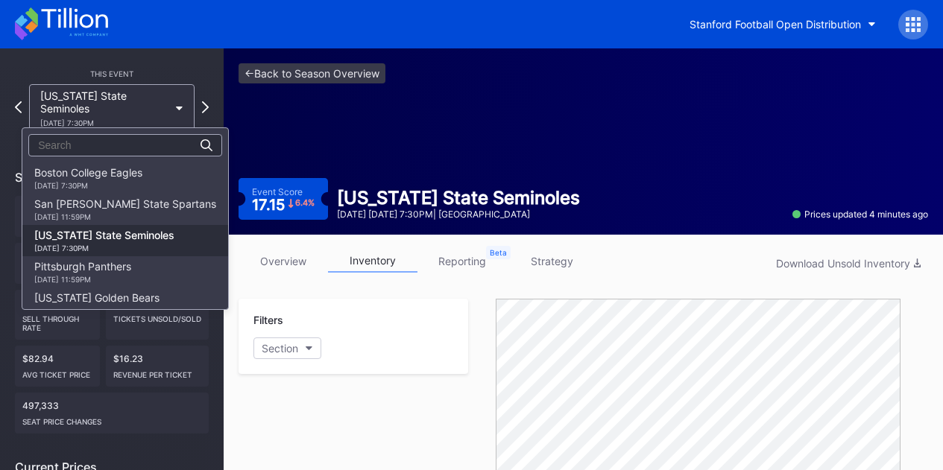
scroll to position [46, 0]
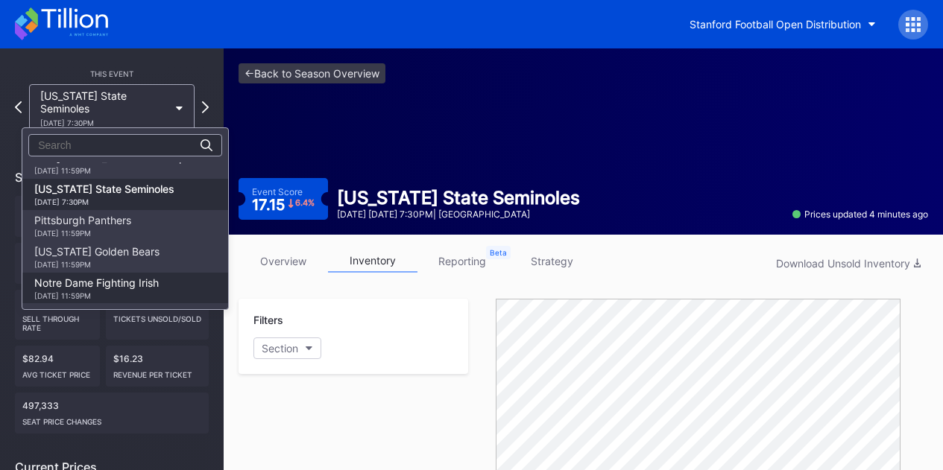
click at [98, 280] on div "Notre Dame Fighting Irish [DATE] 11:59PM" at bounding box center [96, 288] width 124 height 24
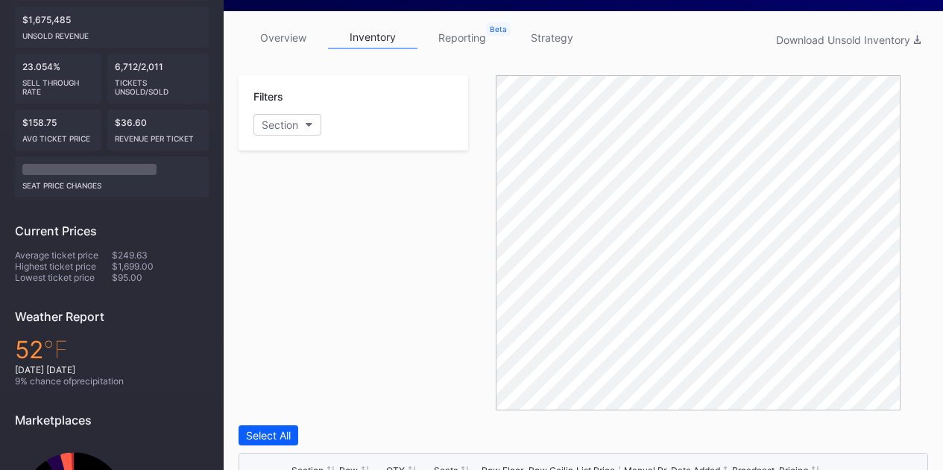
scroll to position [522, 0]
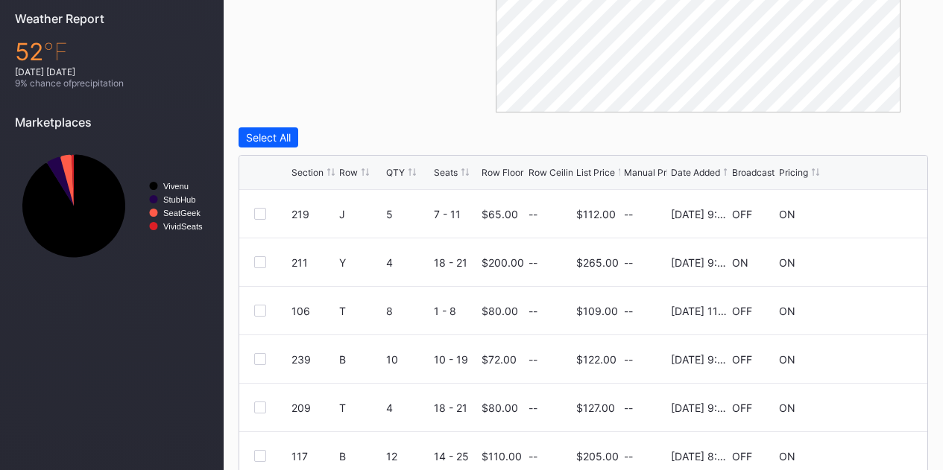
click at [759, 175] on div "Broadcast" at bounding box center [753, 172] width 42 height 11
click at [753, 174] on div "Broadcast" at bounding box center [753, 172] width 42 height 11
click at [353, 175] on div "Row" at bounding box center [348, 172] width 19 height 11
click at [752, 175] on div "Broadcast" at bounding box center [753, 172] width 42 height 11
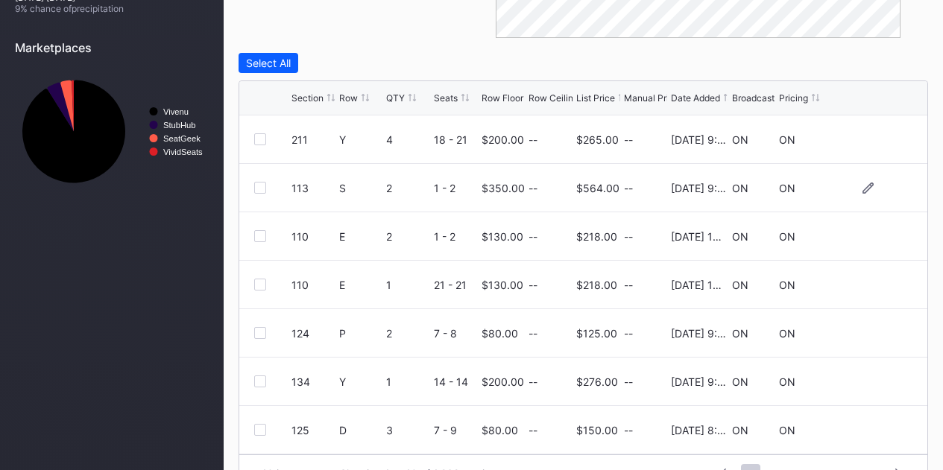
scroll to position [632, 0]
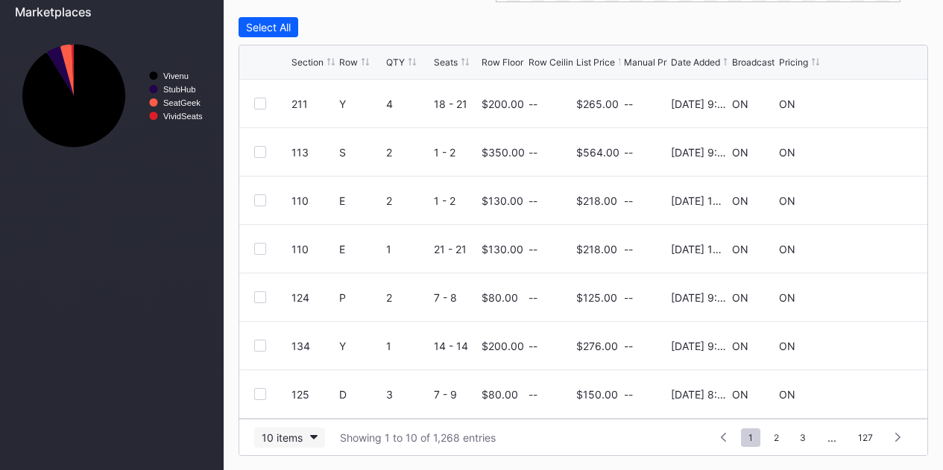
click at [298, 437] on div "10 items" at bounding box center [282, 437] width 41 height 13
click at [296, 402] on div "200 items" at bounding box center [289, 399] width 48 height 13
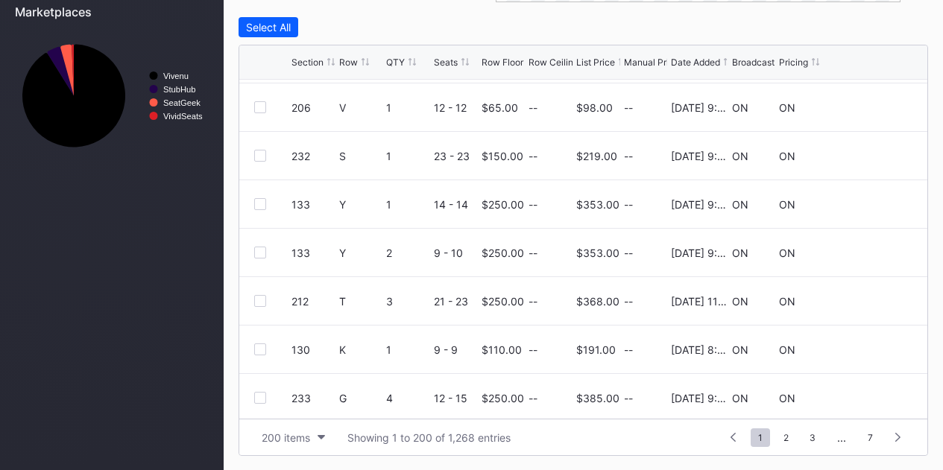
scroll to position [969, 0]
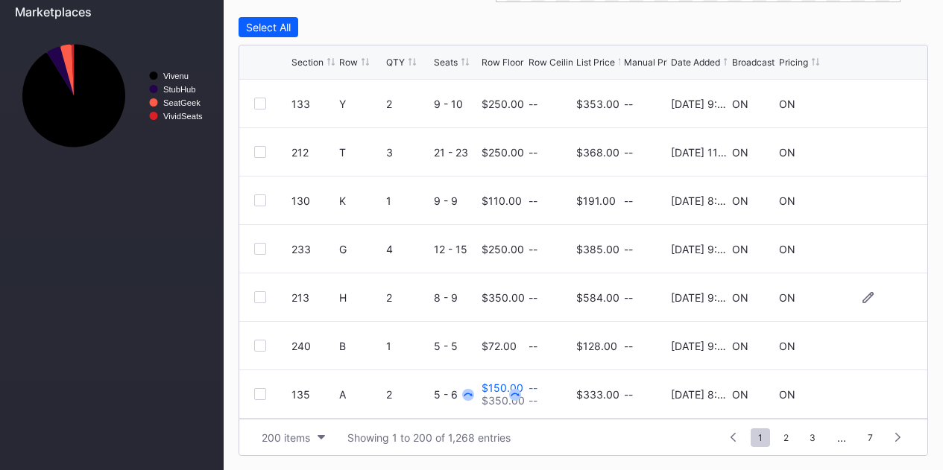
click at [350, 276] on div "H" at bounding box center [361, 297] width 44 height 48
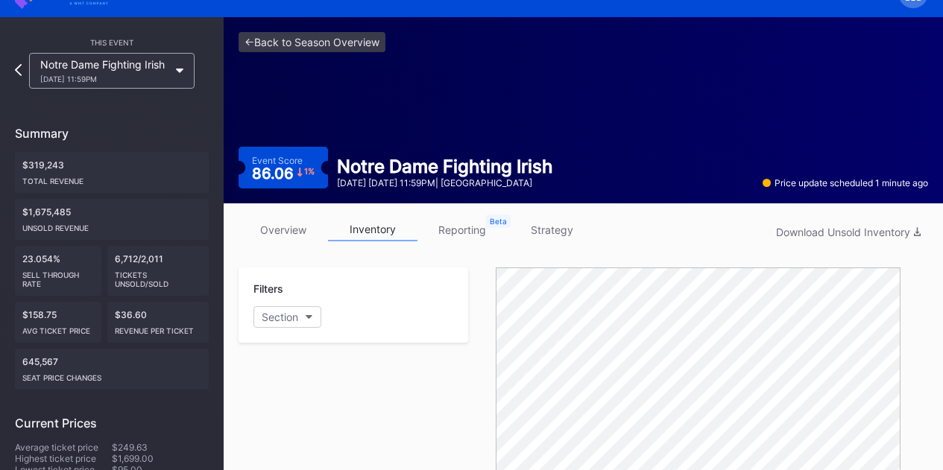
scroll to position [33, 0]
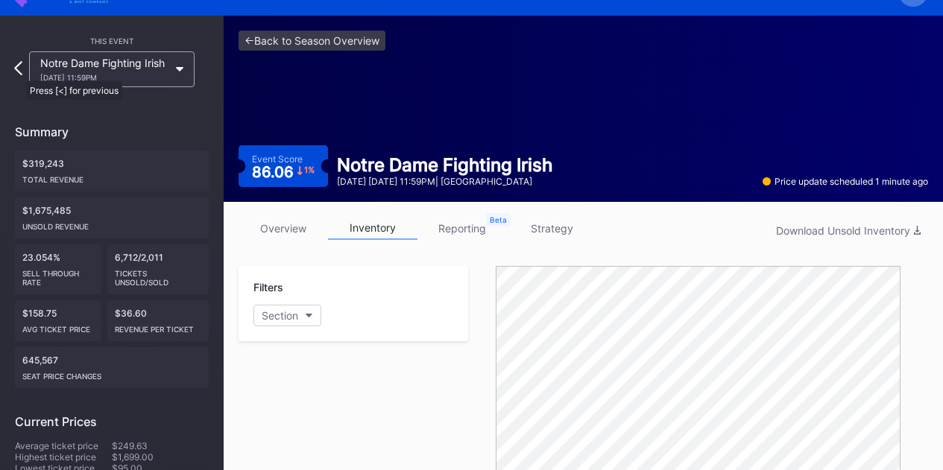
click at [19, 72] on icon at bounding box center [18, 68] width 8 height 14
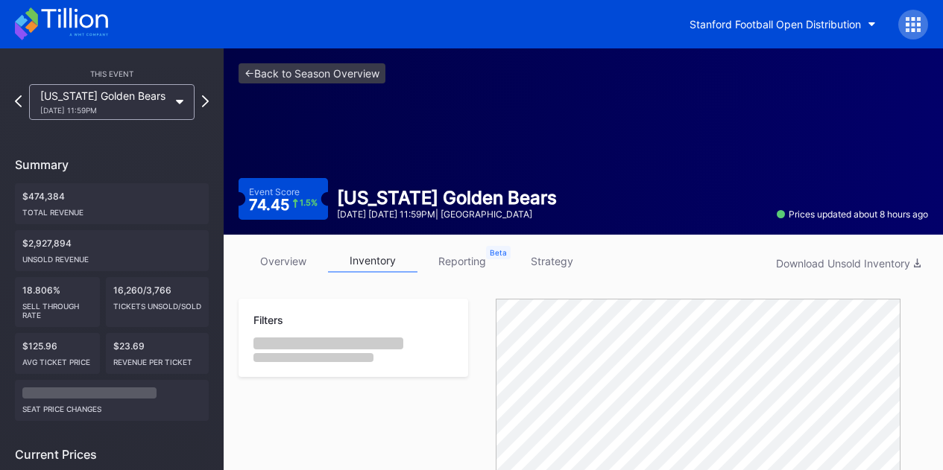
click at [538, 256] on link "strategy" at bounding box center [551, 261] width 89 height 23
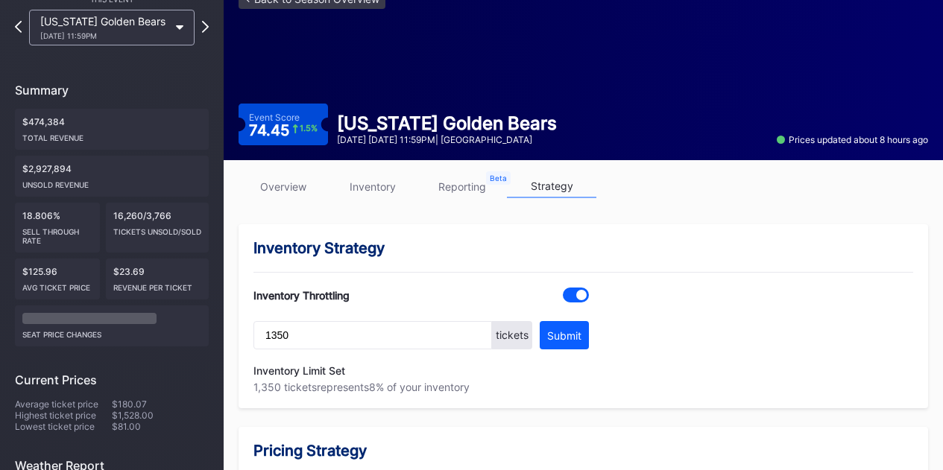
scroll to position [149, 0]
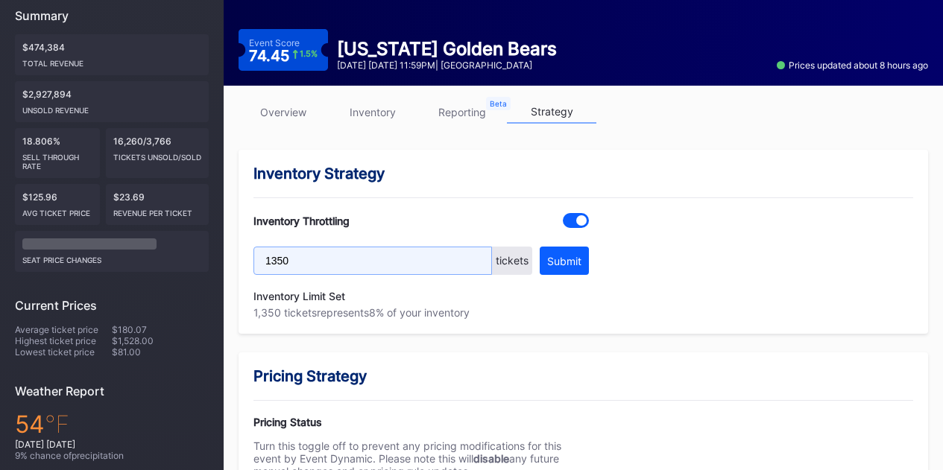
drag, startPoint x: 297, startPoint y: 263, endPoint x: 273, endPoint y: 259, distance: 24.1
click at [273, 259] on input "1350" at bounding box center [372, 261] width 238 height 28
click at [269, 260] on input "11450" at bounding box center [372, 261] width 238 height 28
type input "1450"
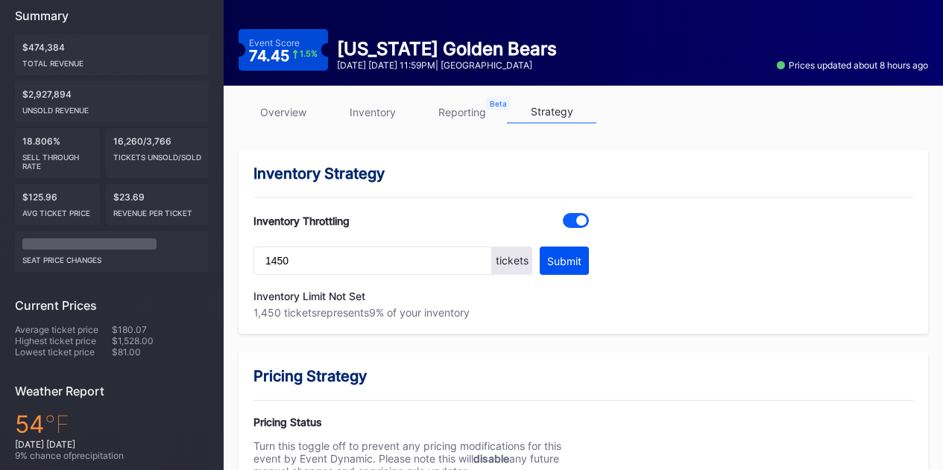
click at [551, 269] on button "Submit" at bounding box center [563, 261] width 49 height 28
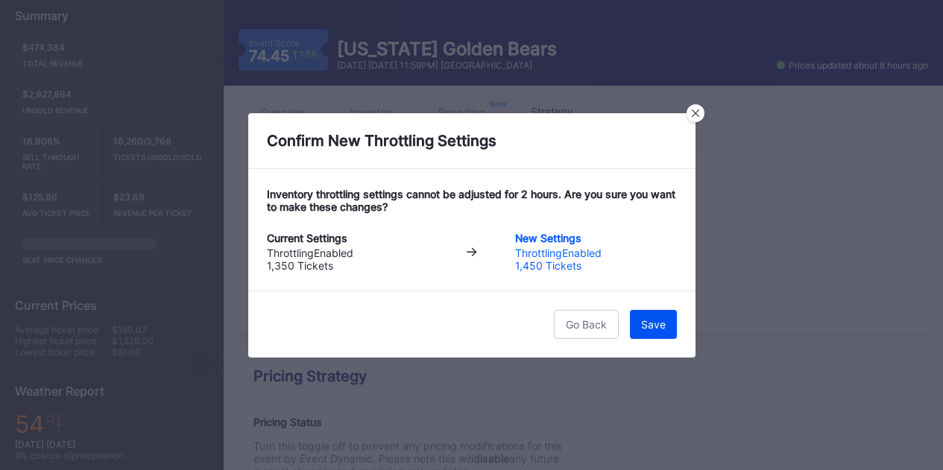
click at [645, 329] on div "Save" at bounding box center [653, 324] width 25 height 13
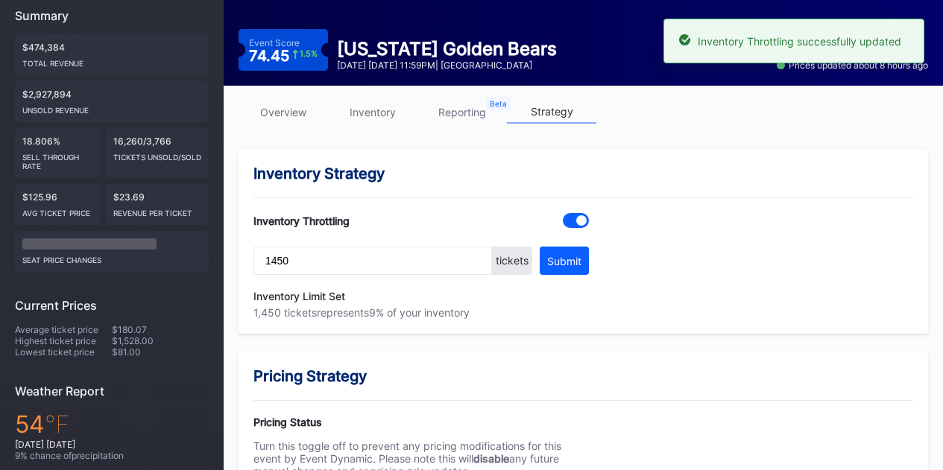
scroll to position [0, 0]
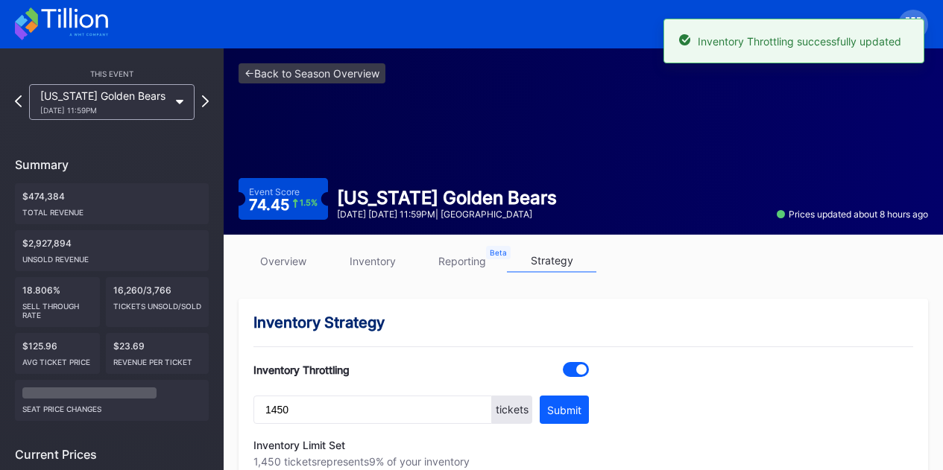
click at [457, 256] on link "reporting" at bounding box center [461, 261] width 89 height 23
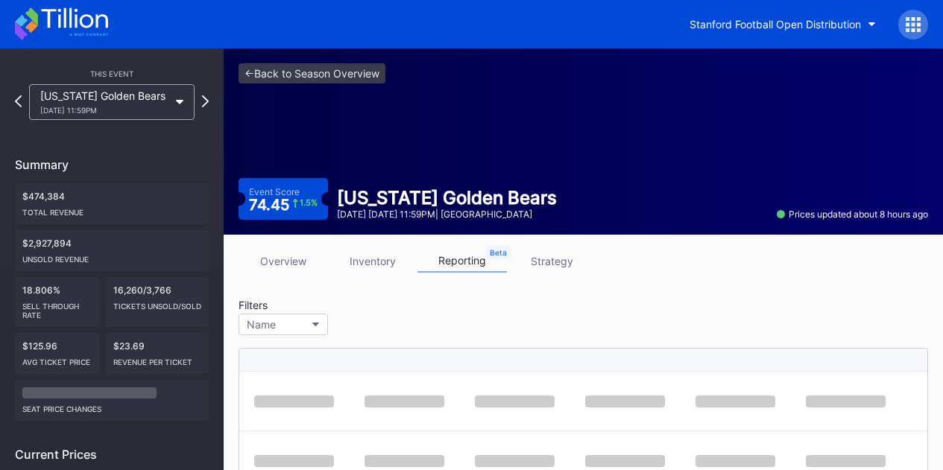
click at [538, 260] on link "strategy" at bounding box center [551, 261] width 89 height 23
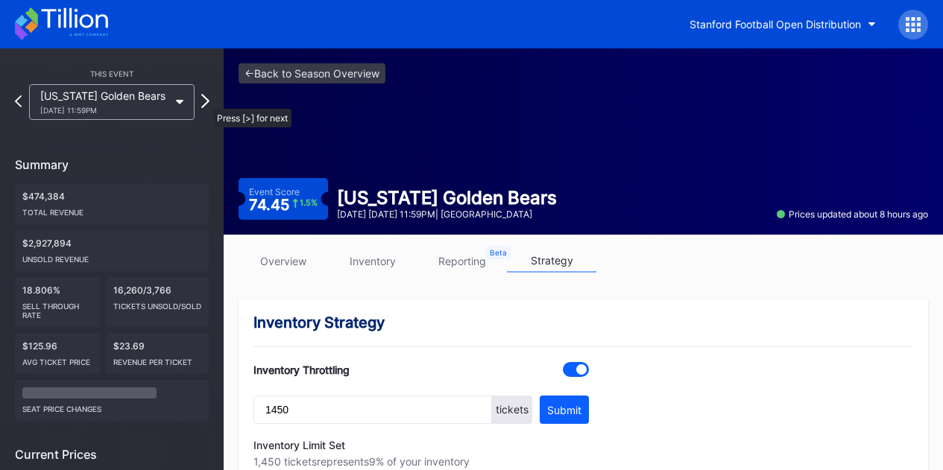
click at [206, 101] on icon at bounding box center [205, 101] width 8 height 14
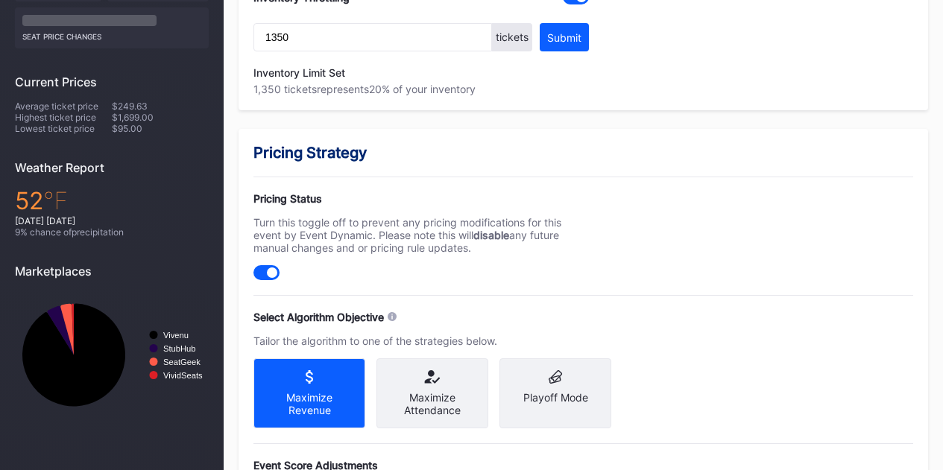
scroll to position [298, 0]
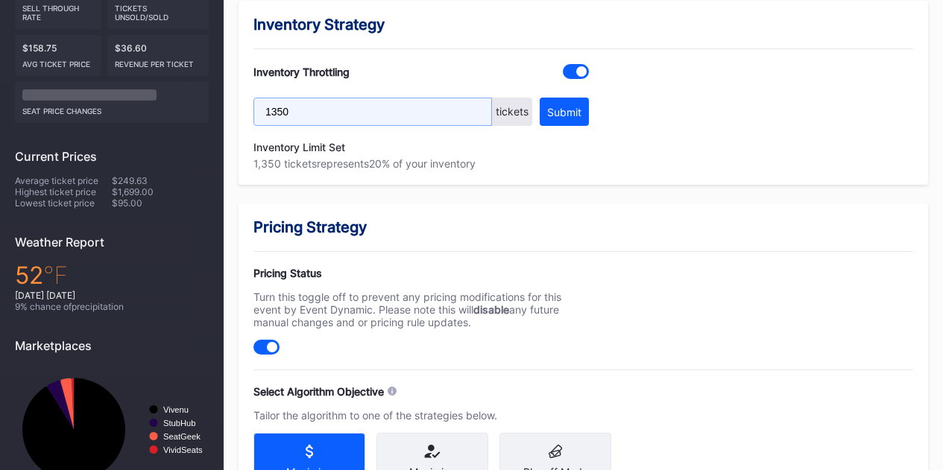
click at [276, 110] on input "1350" at bounding box center [372, 112] width 238 height 28
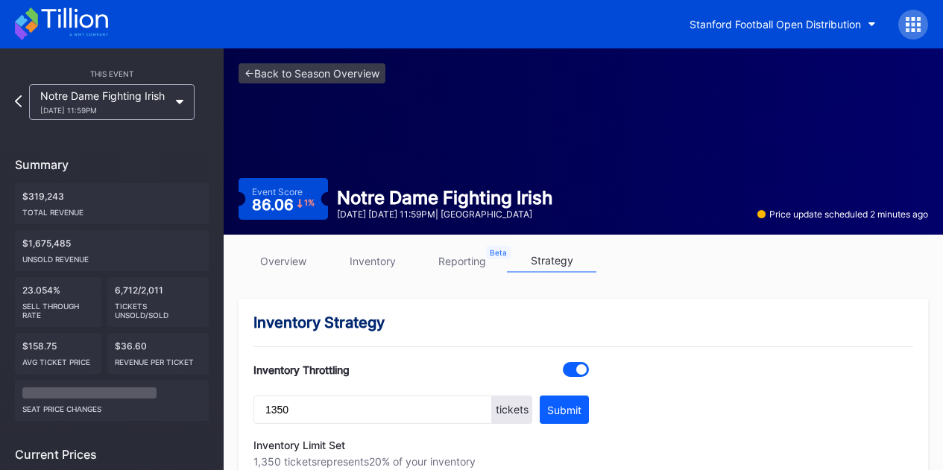
click at [25, 98] on div "Notre Dame Fighting Irish [DATE] 11:59PM" at bounding box center [112, 102] width 180 height 36
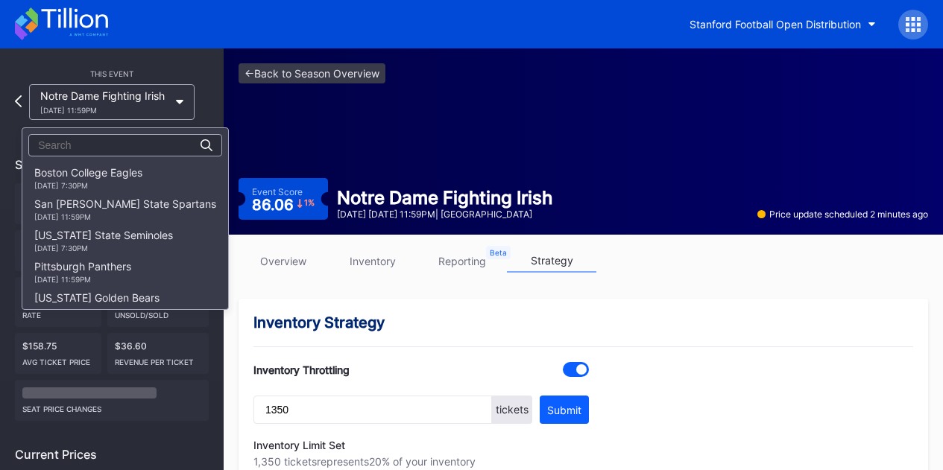
scroll to position [46, 0]
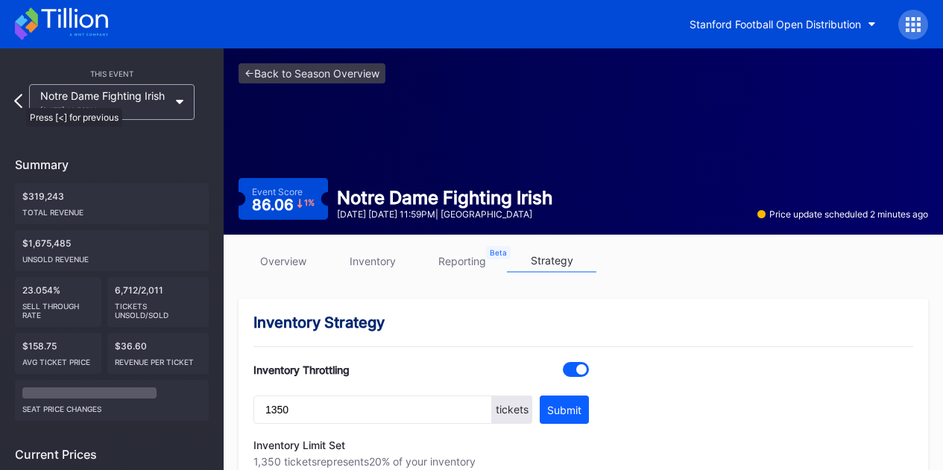
click at [19, 101] on icon at bounding box center [18, 101] width 8 height 14
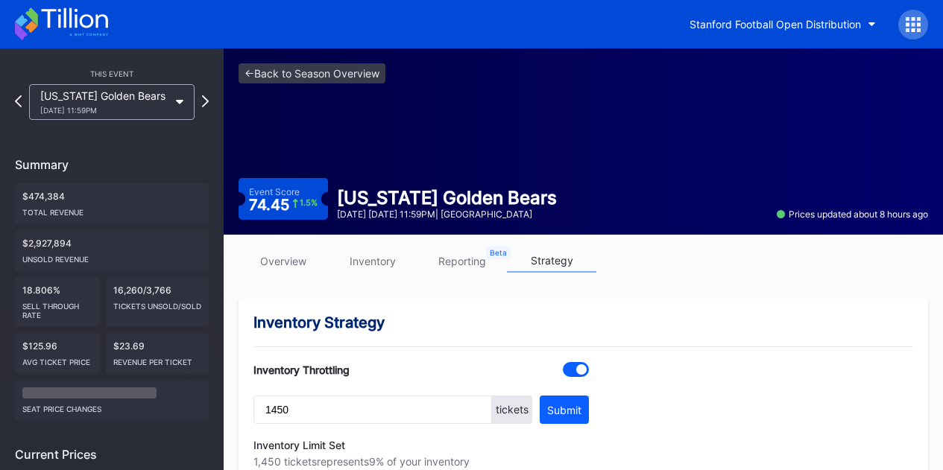
click at [19, 101] on icon at bounding box center [18, 101] width 7 height 12
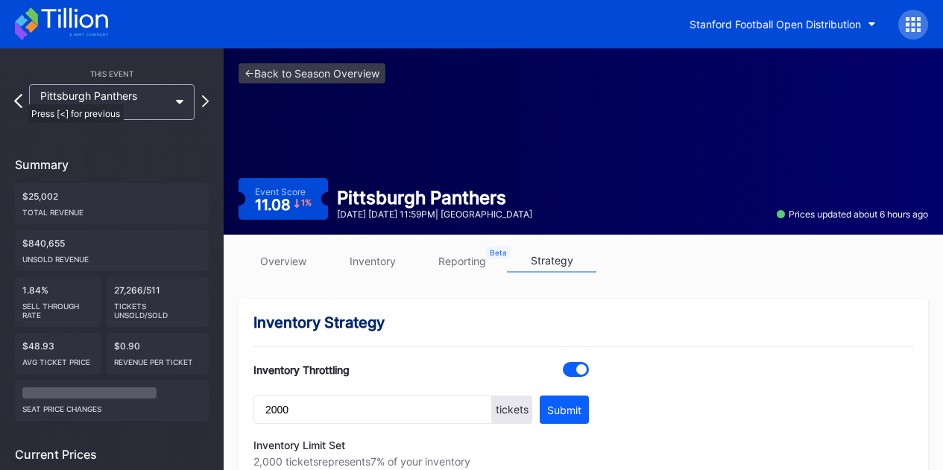
click at [20, 97] on icon at bounding box center [18, 101] width 8 height 14
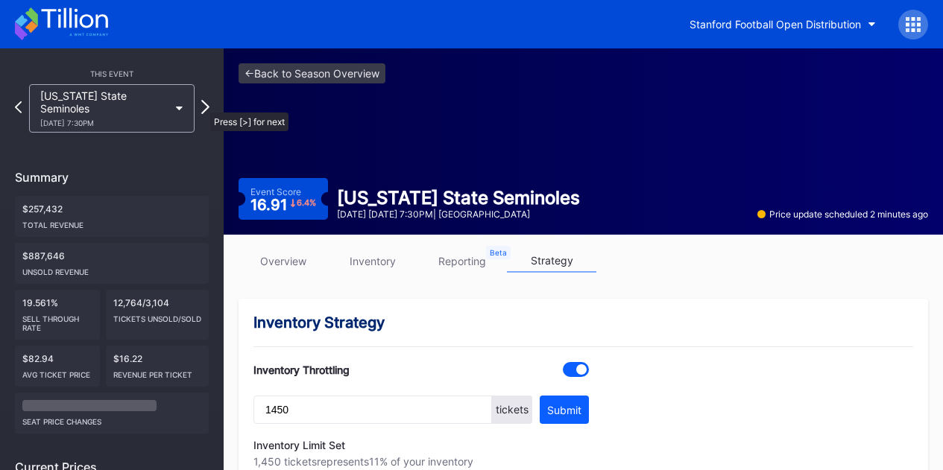
click at [203, 104] on icon at bounding box center [205, 107] width 8 height 14
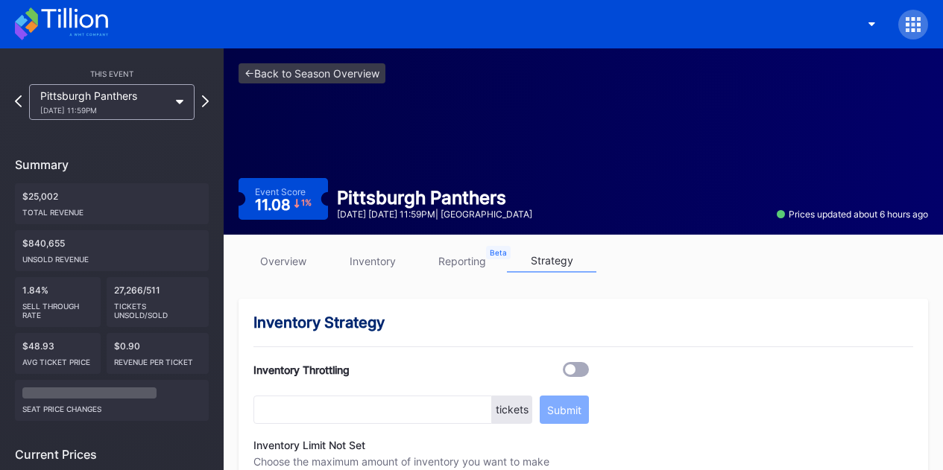
type input "2000"
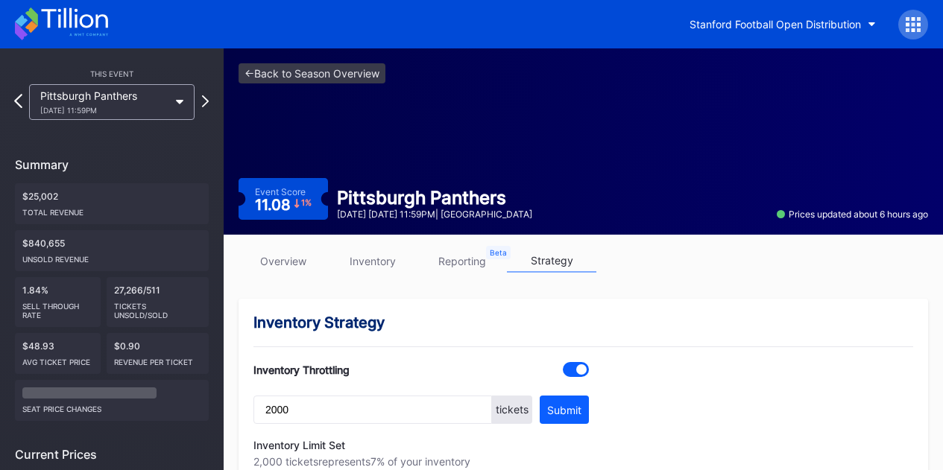
click at [19, 102] on icon at bounding box center [18, 101] width 8 height 14
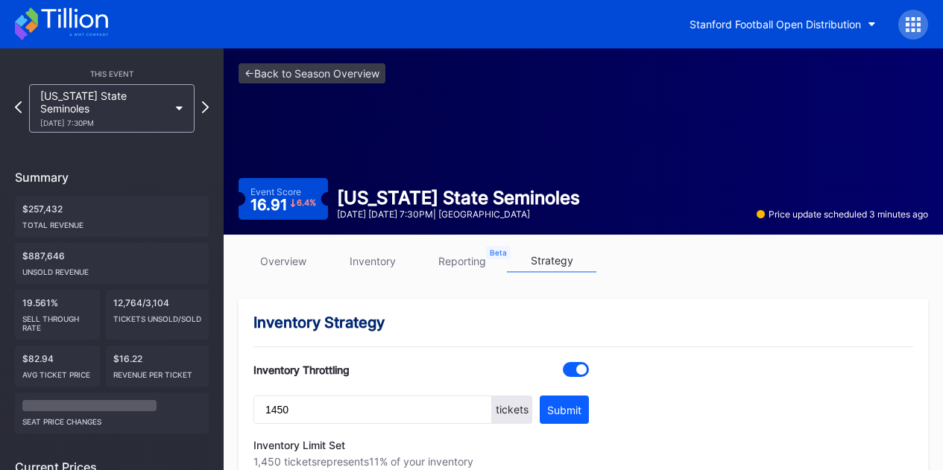
click at [99, 30] on icon at bounding box center [61, 23] width 93 height 33
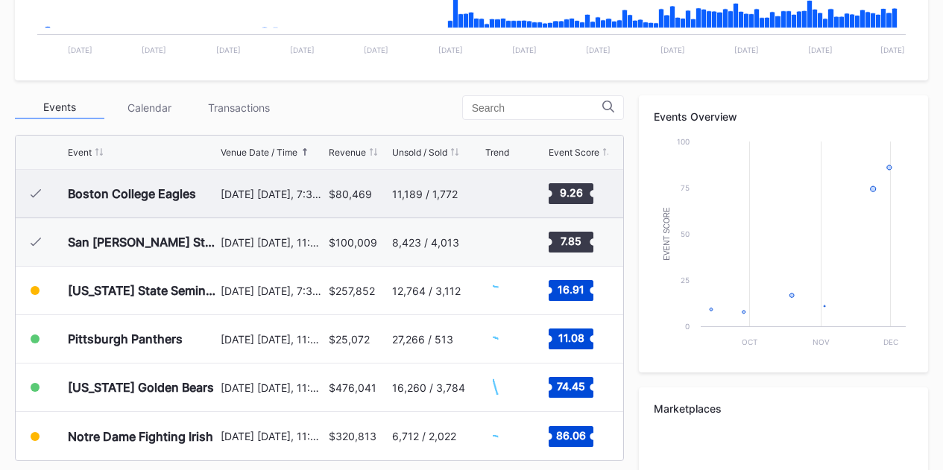
scroll to position [522, 0]
